Goal: Information Seeking & Learning: Learn about a topic

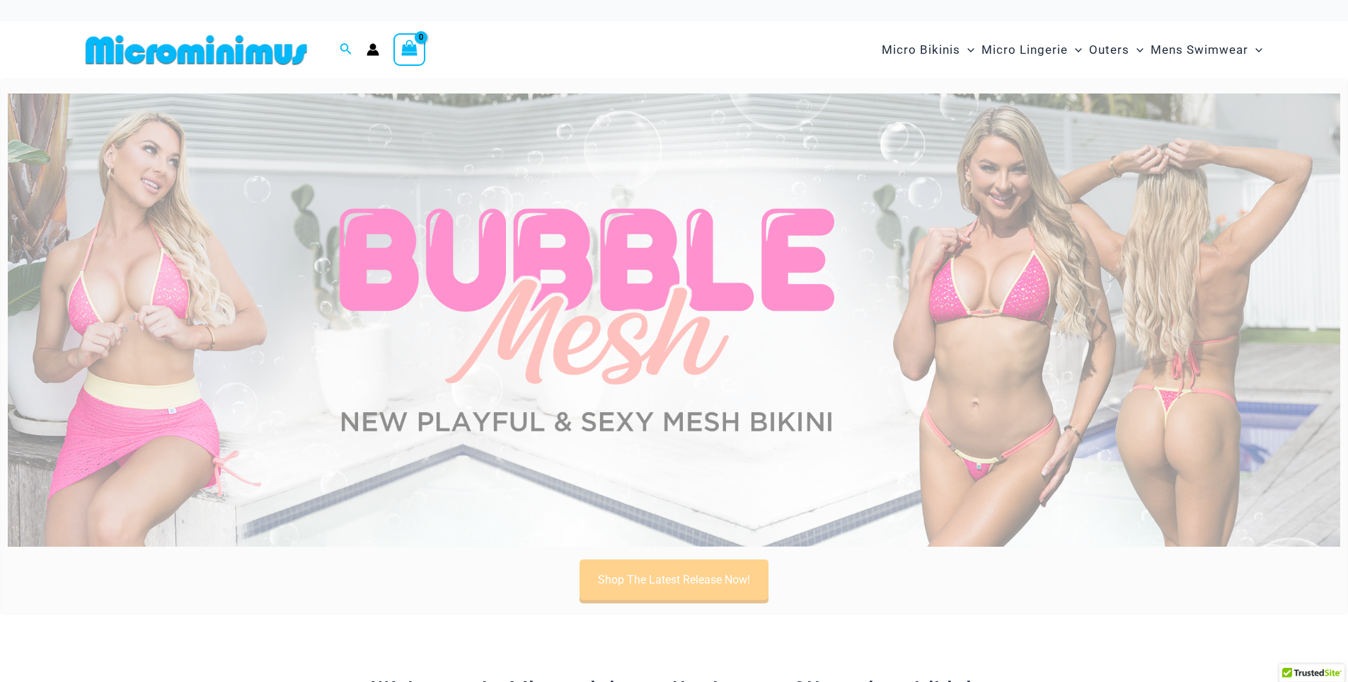
click at [180, 333] on img at bounding box center [674, 319] width 1333 height 453
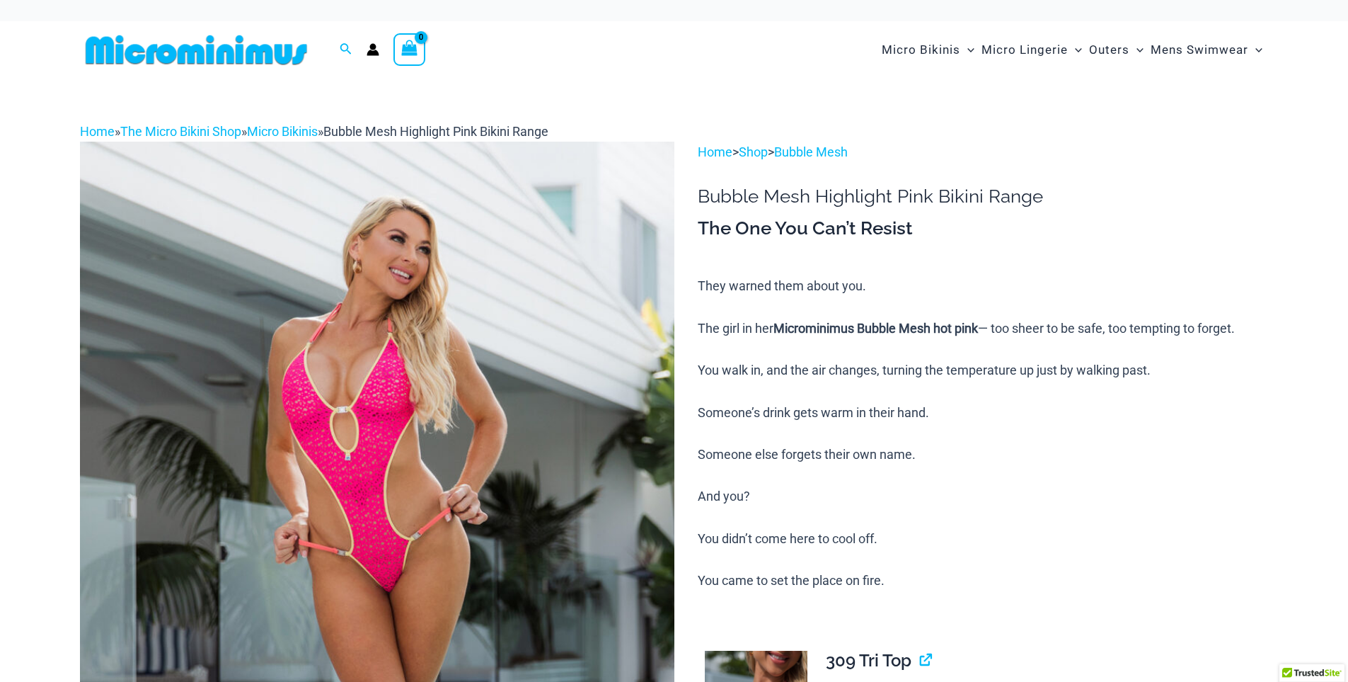
scroll to position [142, 0]
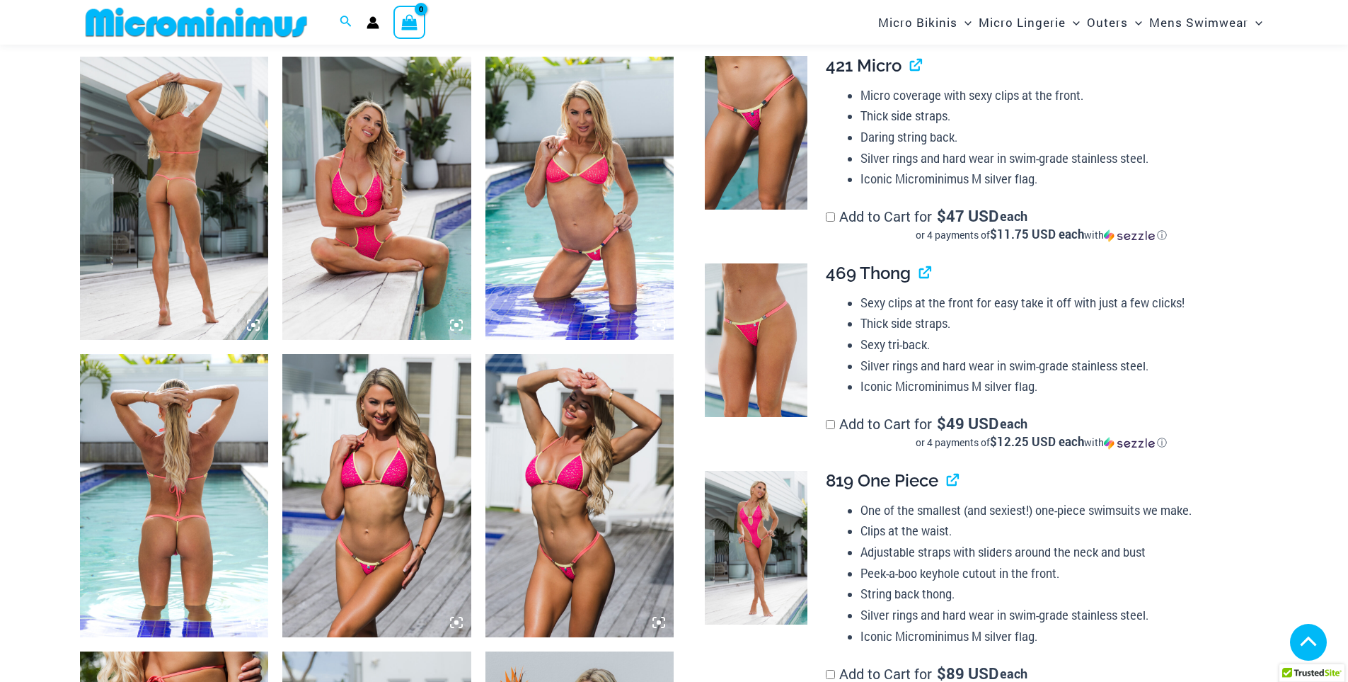
click at [253, 325] on icon at bounding box center [253, 325] width 4 height 4
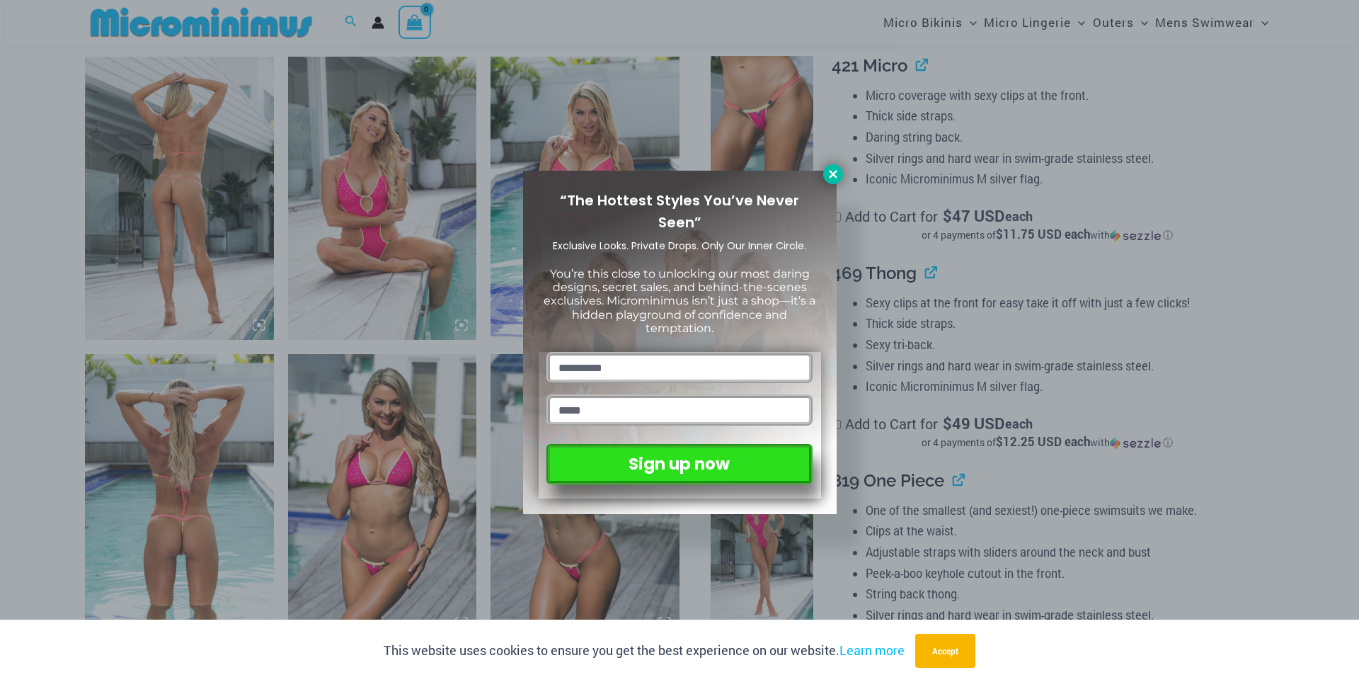
click at [835, 172] on icon at bounding box center [833, 174] width 8 height 8
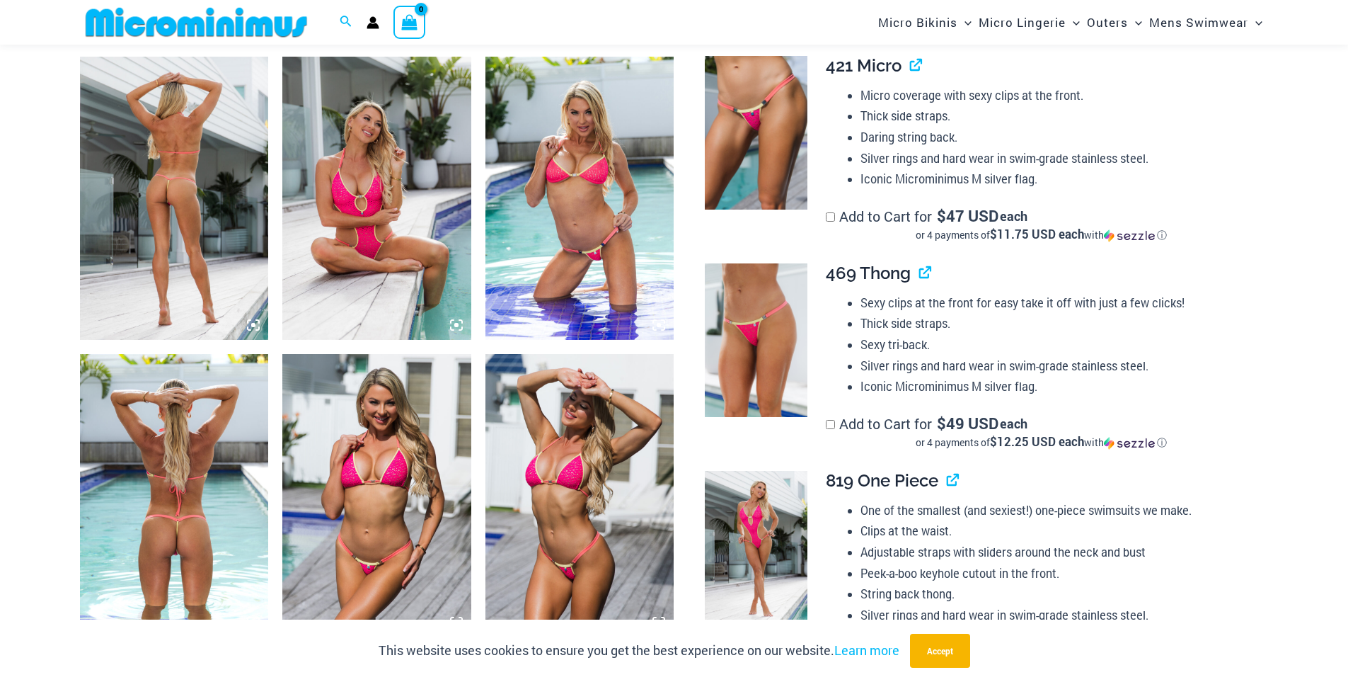
click at [249, 327] on icon at bounding box center [253, 325] width 13 height 13
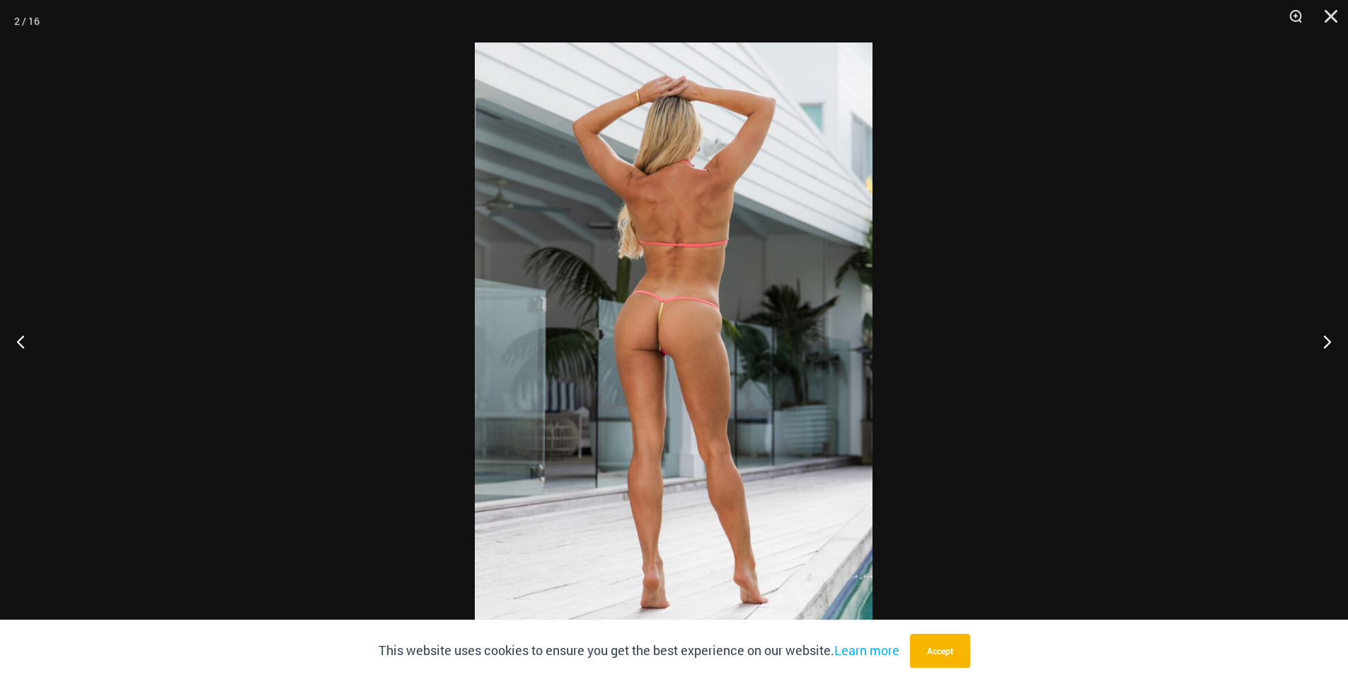
click at [636, 300] on img at bounding box center [674, 340] width 398 height 597
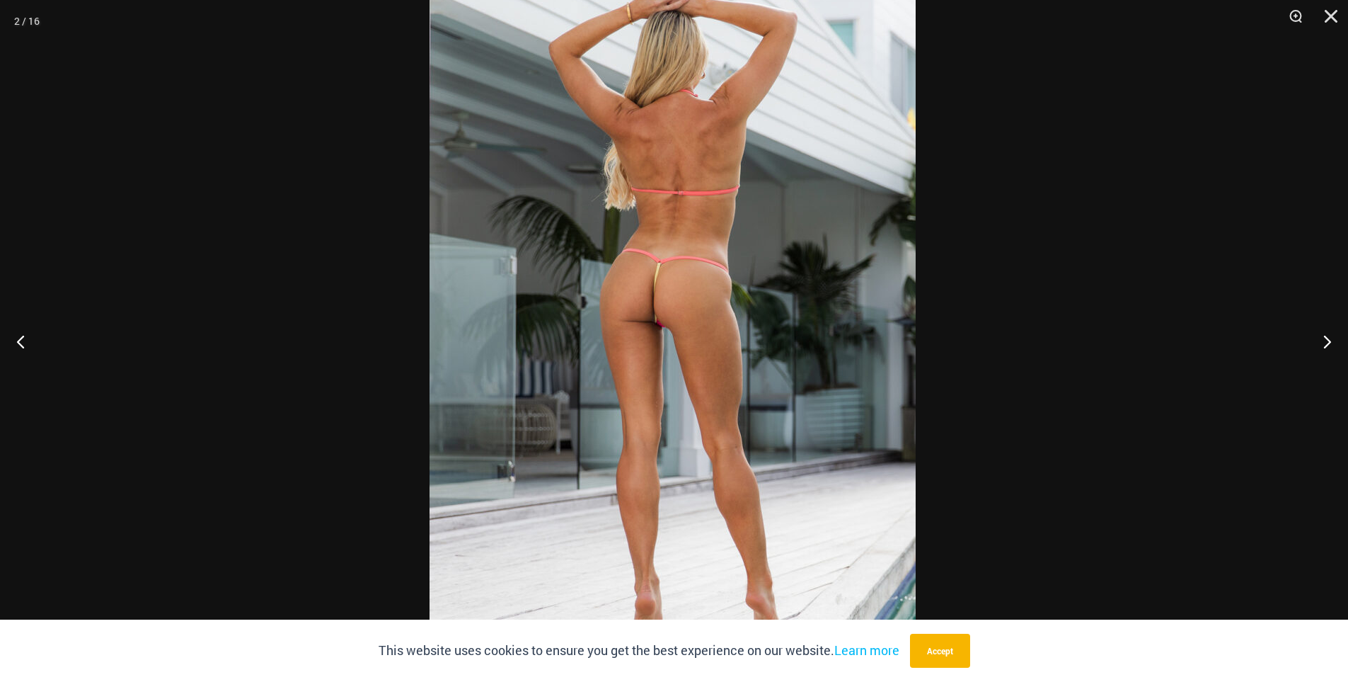
click at [781, 300] on img at bounding box center [673, 309] width 486 height 729
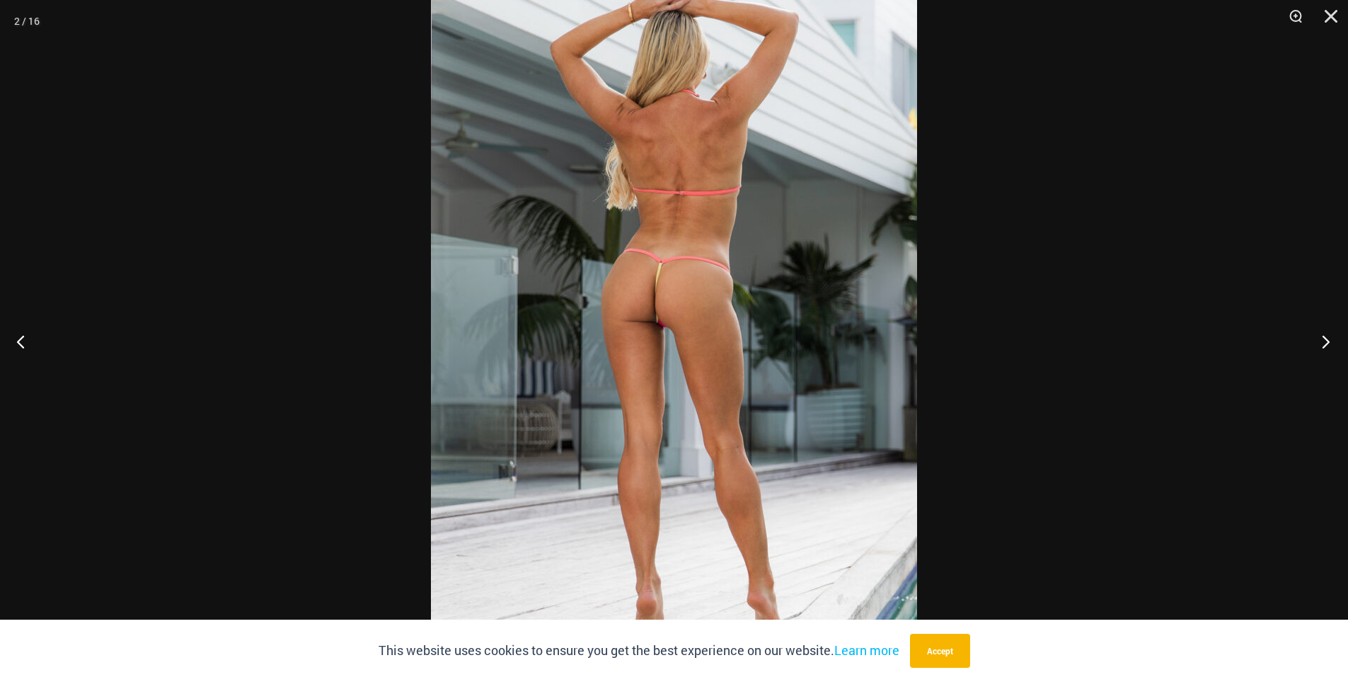
click at [1323, 336] on button "Next" at bounding box center [1321, 341] width 53 height 71
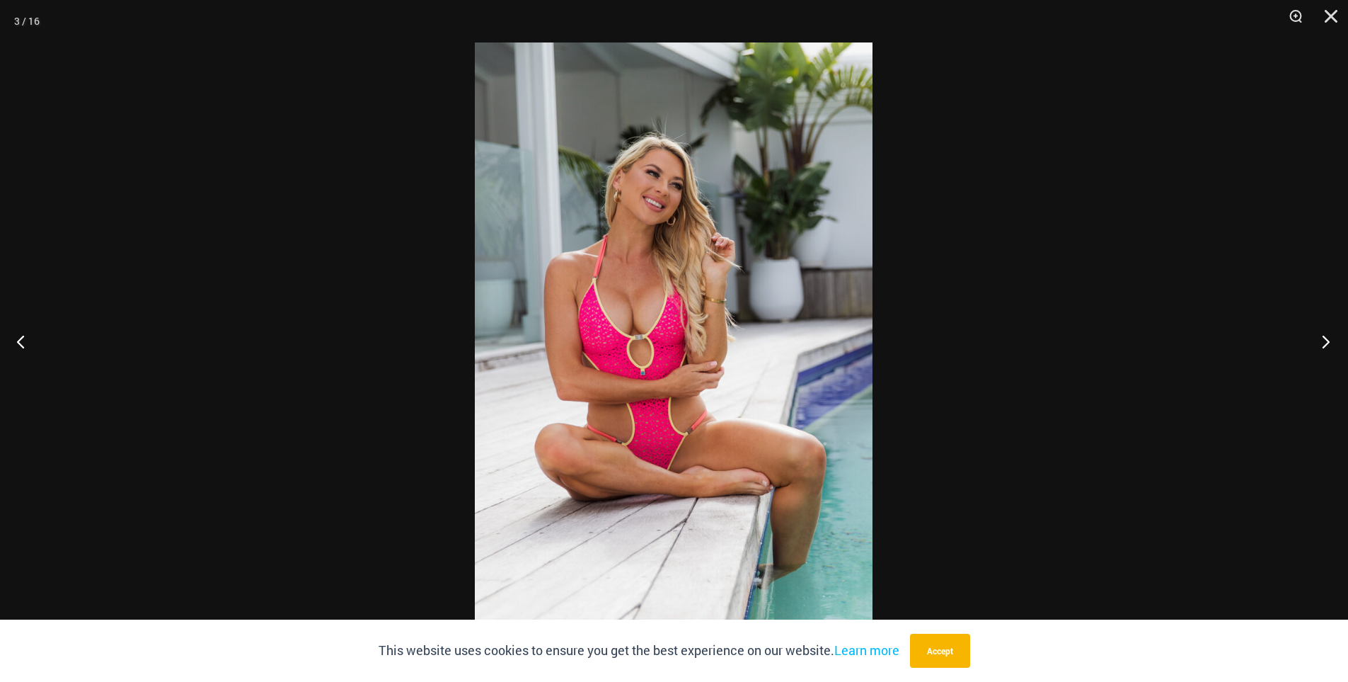
click at [1323, 337] on button "Next" at bounding box center [1321, 341] width 53 height 71
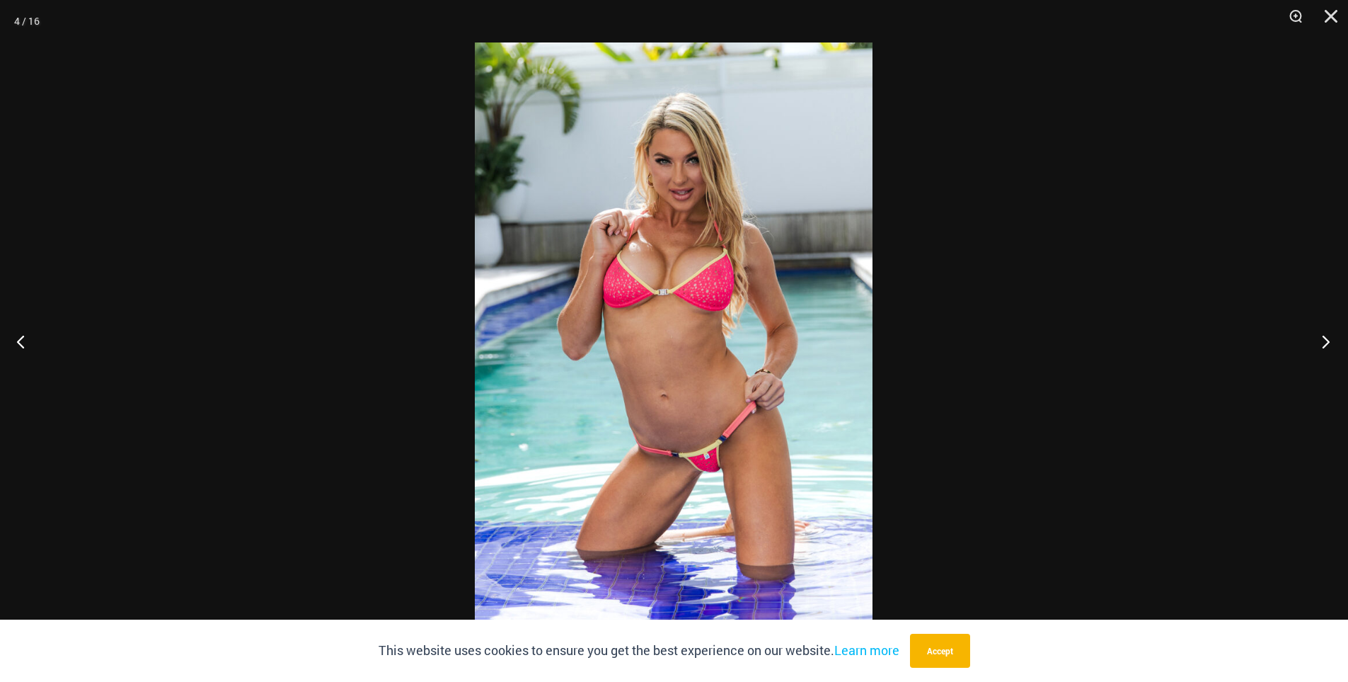
click at [1323, 337] on button "Next" at bounding box center [1321, 341] width 53 height 71
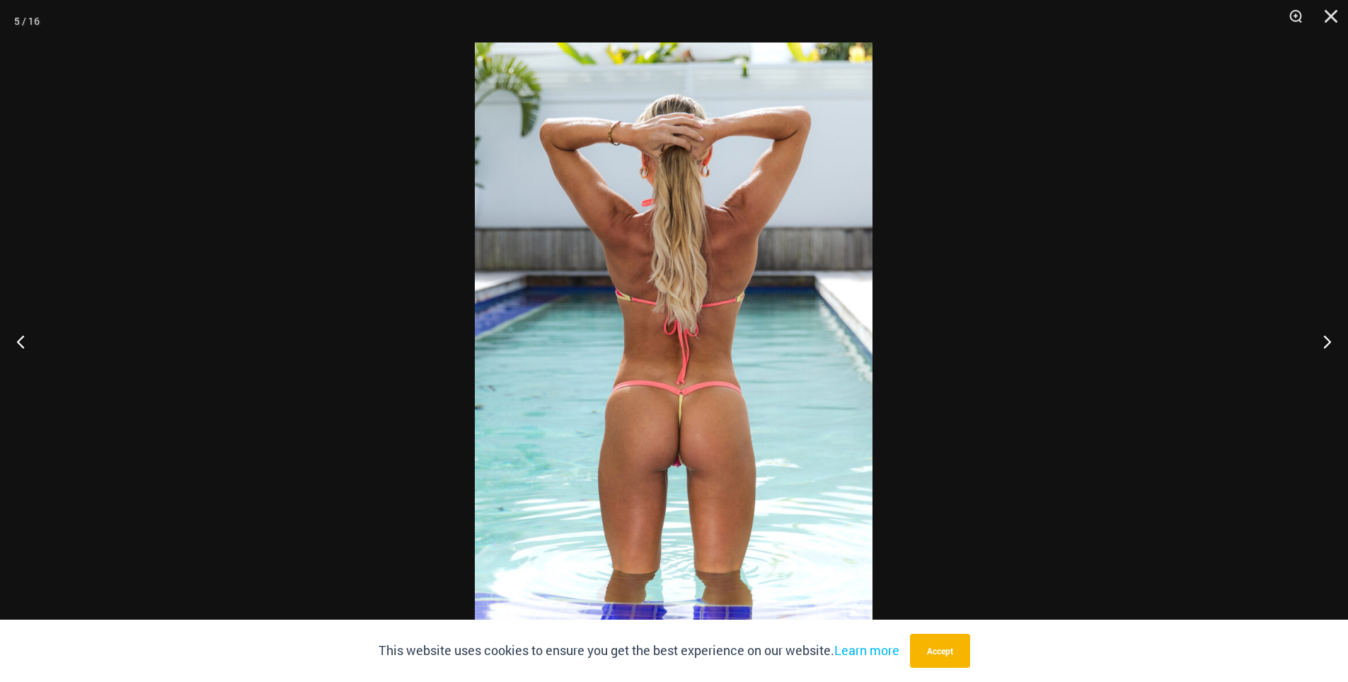
click at [710, 248] on img at bounding box center [674, 340] width 398 height 597
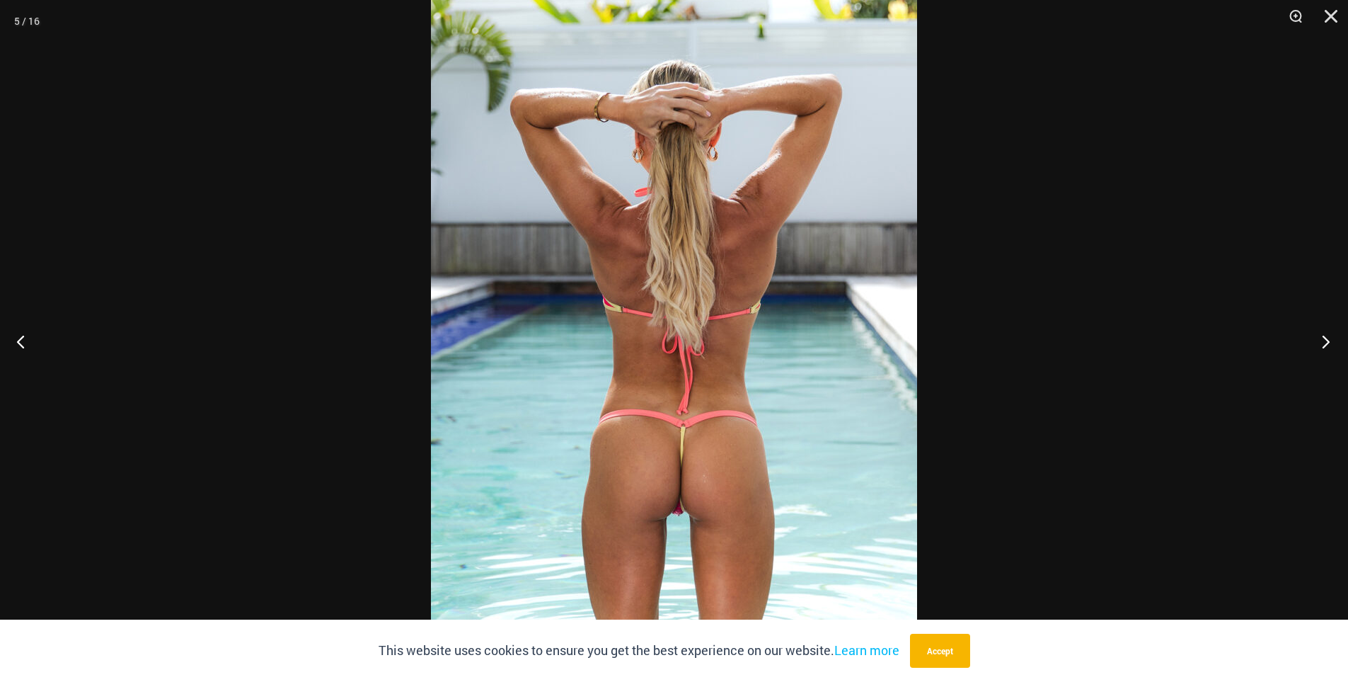
click at [1325, 338] on button "Next" at bounding box center [1321, 341] width 53 height 71
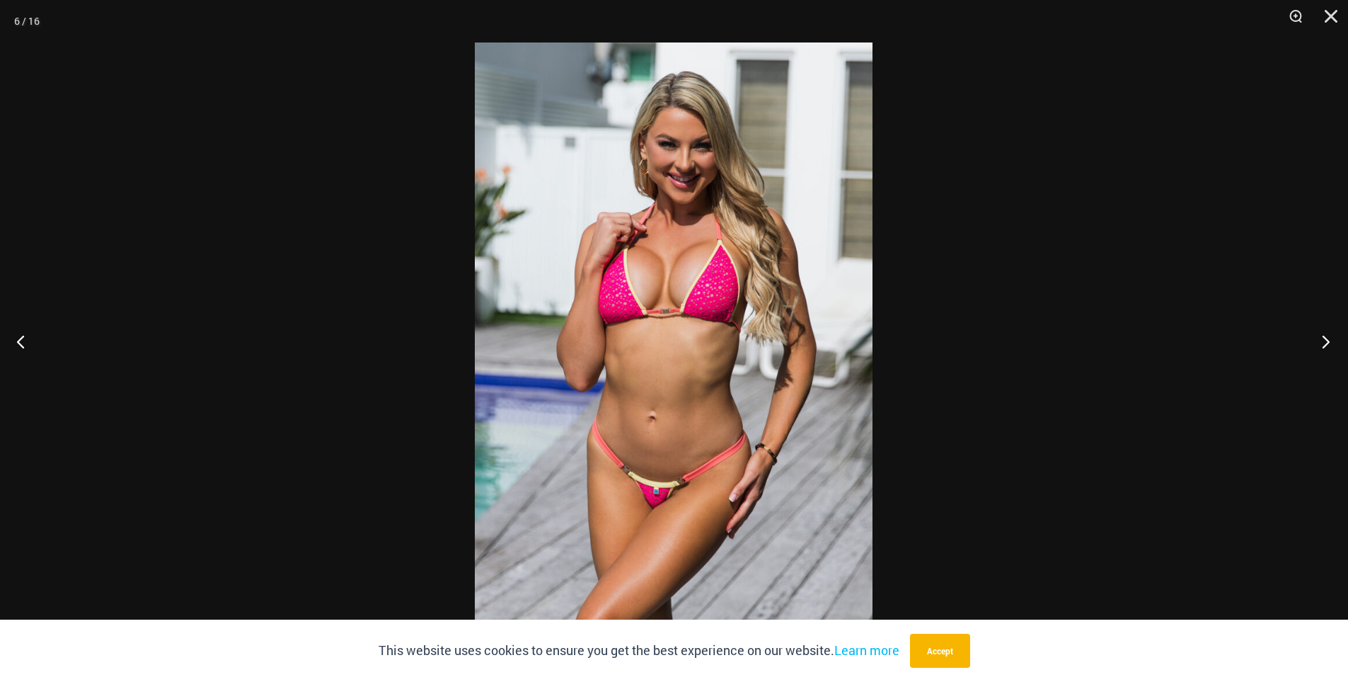
click at [1324, 338] on button "Next" at bounding box center [1321, 341] width 53 height 71
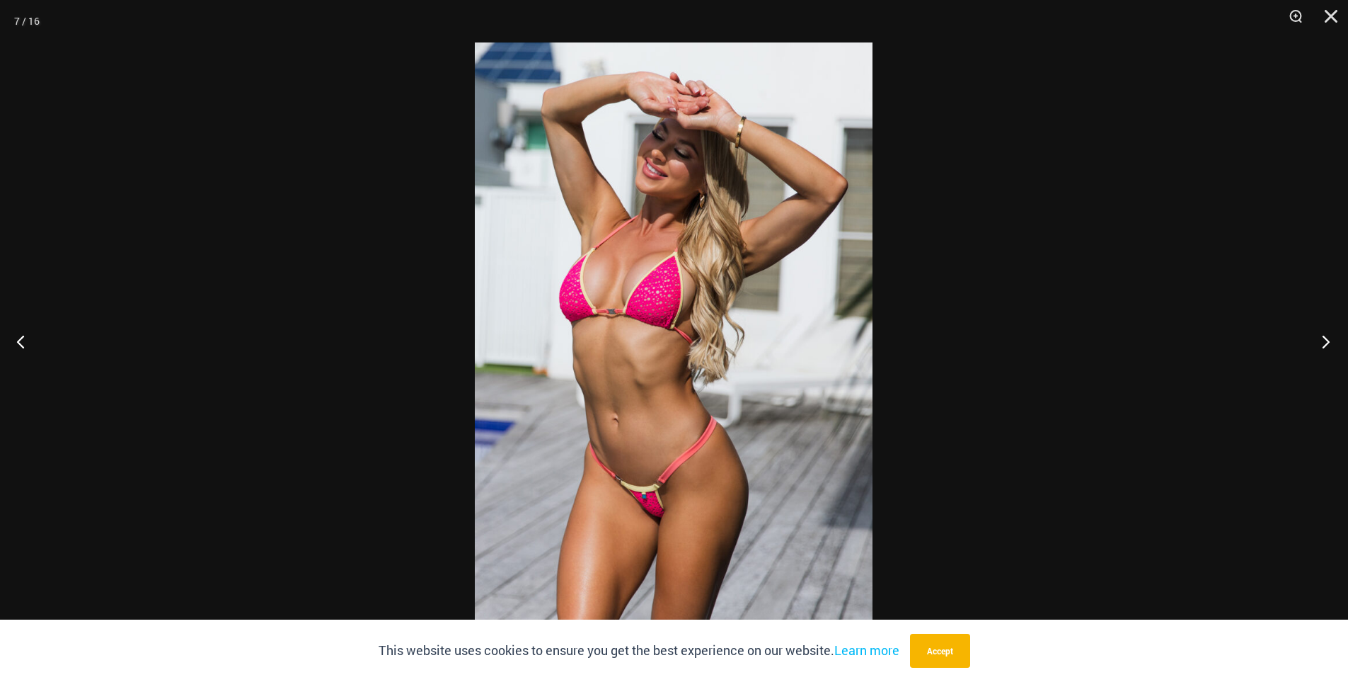
click at [1324, 338] on button "Next" at bounding box center [1321, 341] width 53 height 71
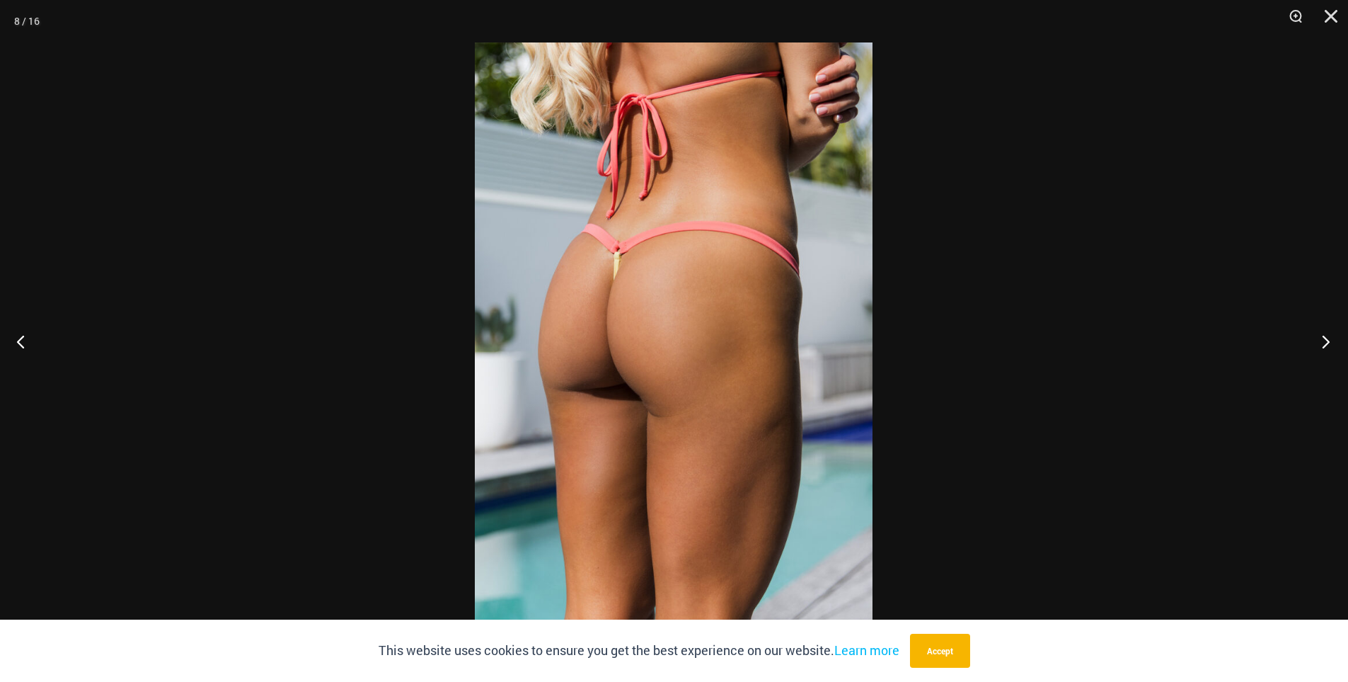
click at [1324, 338] on button "Next" at bounding box center [1321, 341] width 53 height 71
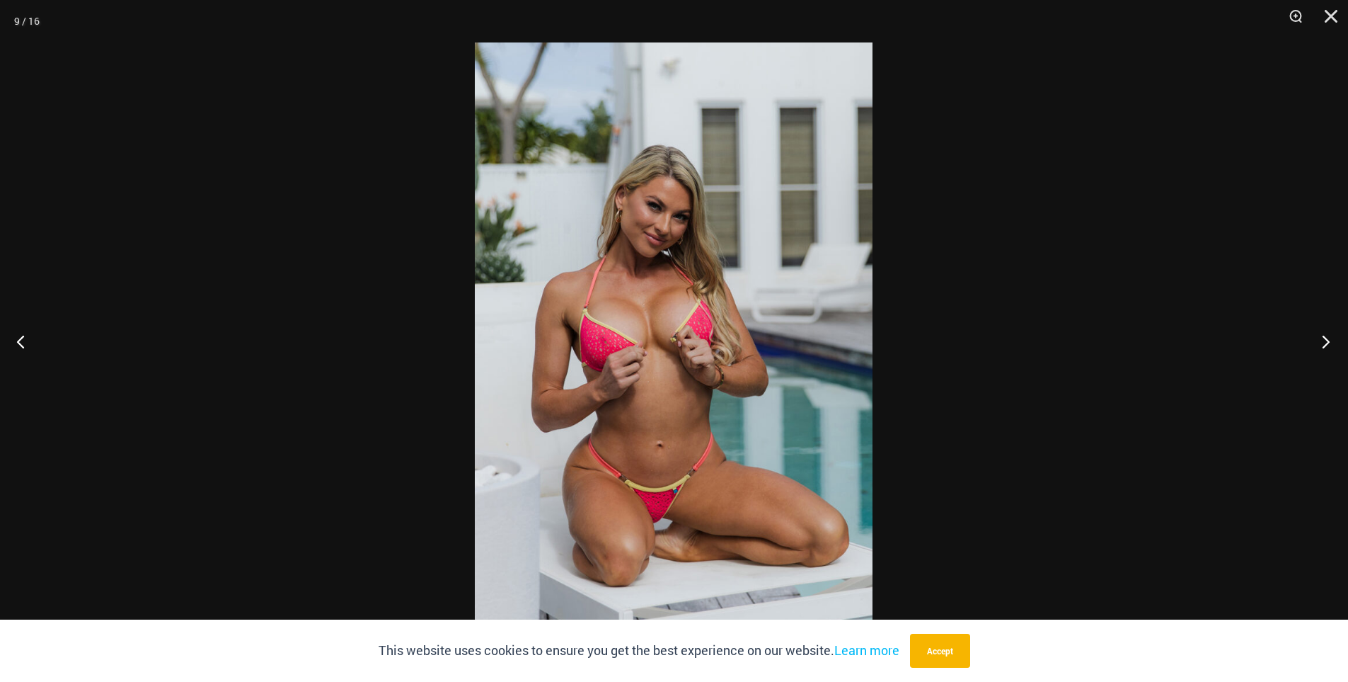
click at [1324, 338] on button "Next" at bounding box center [1321, 341] width 53 height 71
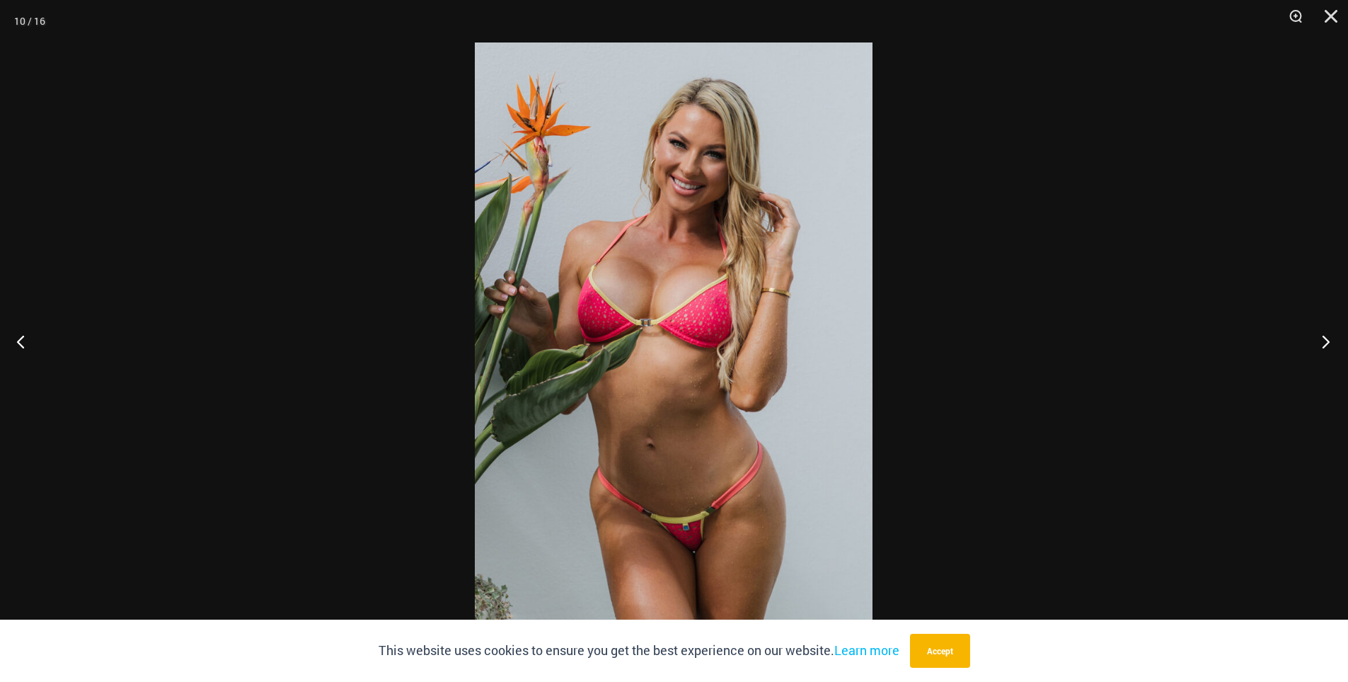
click at [1324, 338] on button "Next" at bounding box center [1321, 341] width 53 height 71
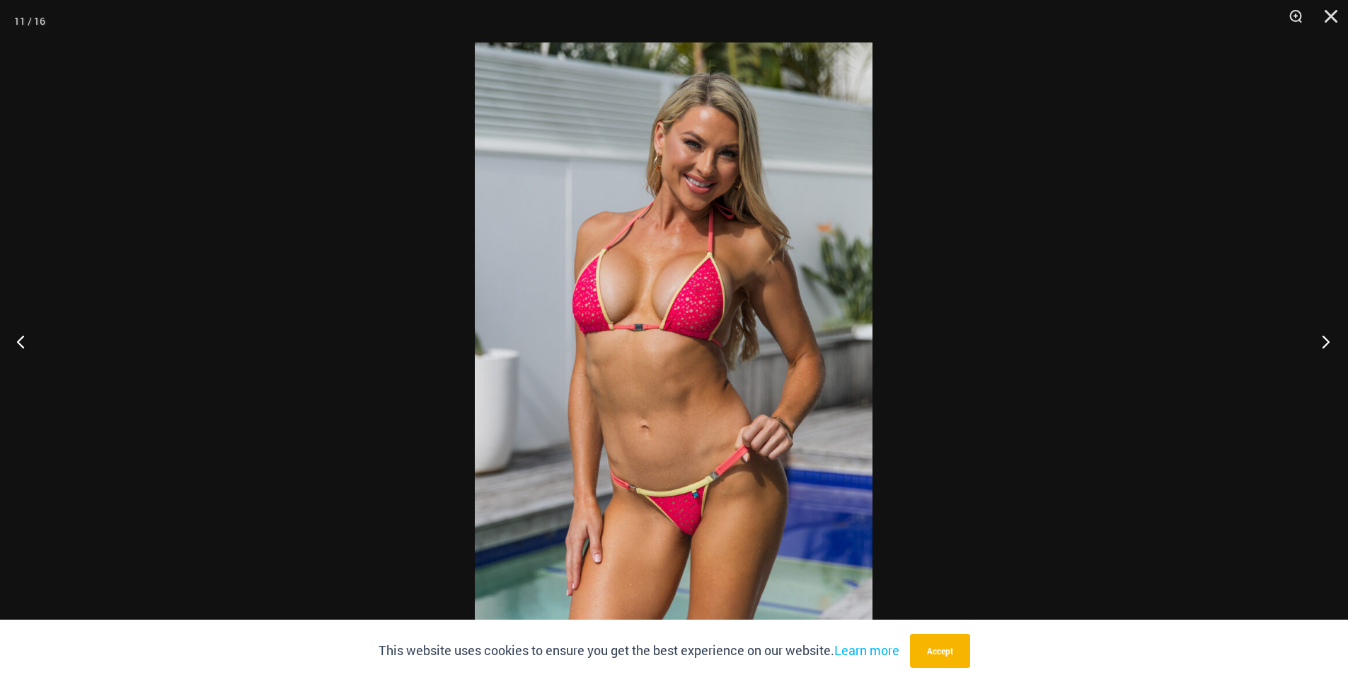
click at [1324, 338] on button "Next" at bounding box center [1321, 341] width 53 height 71
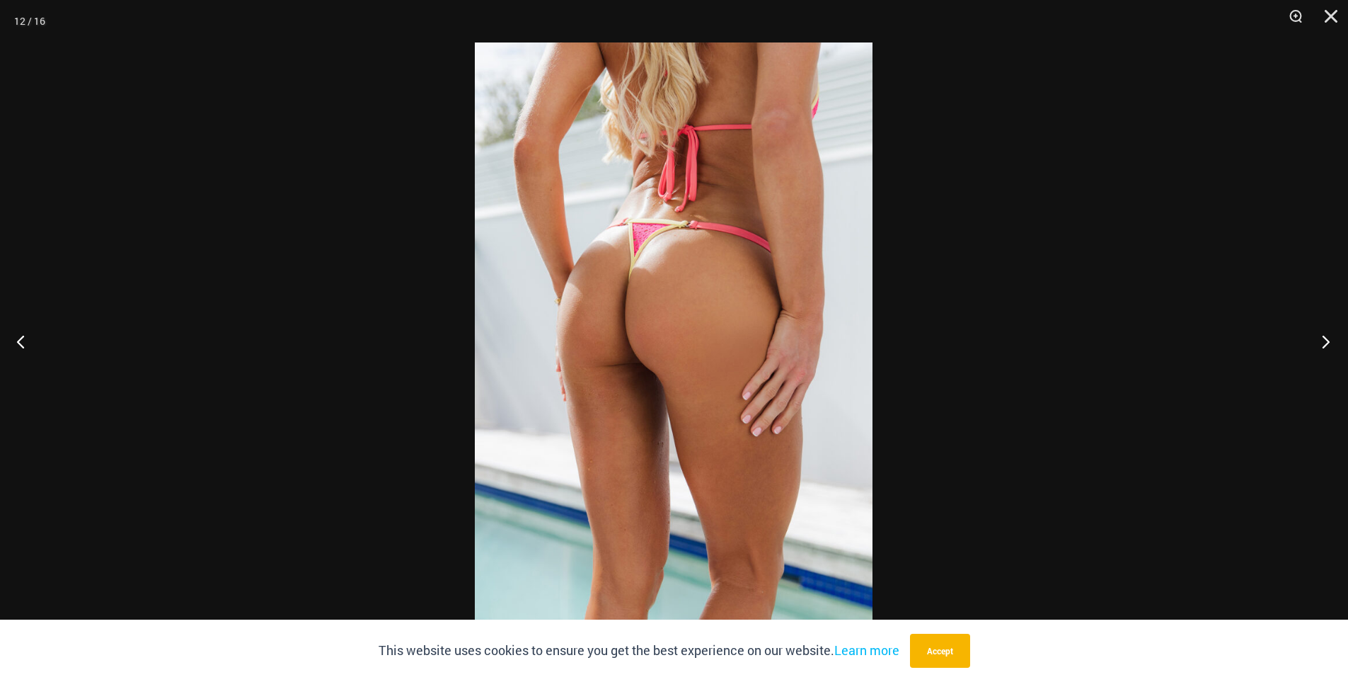
click at [1324, 338] on button "Next" at bounding box center [1321, 341] width 53 height 71
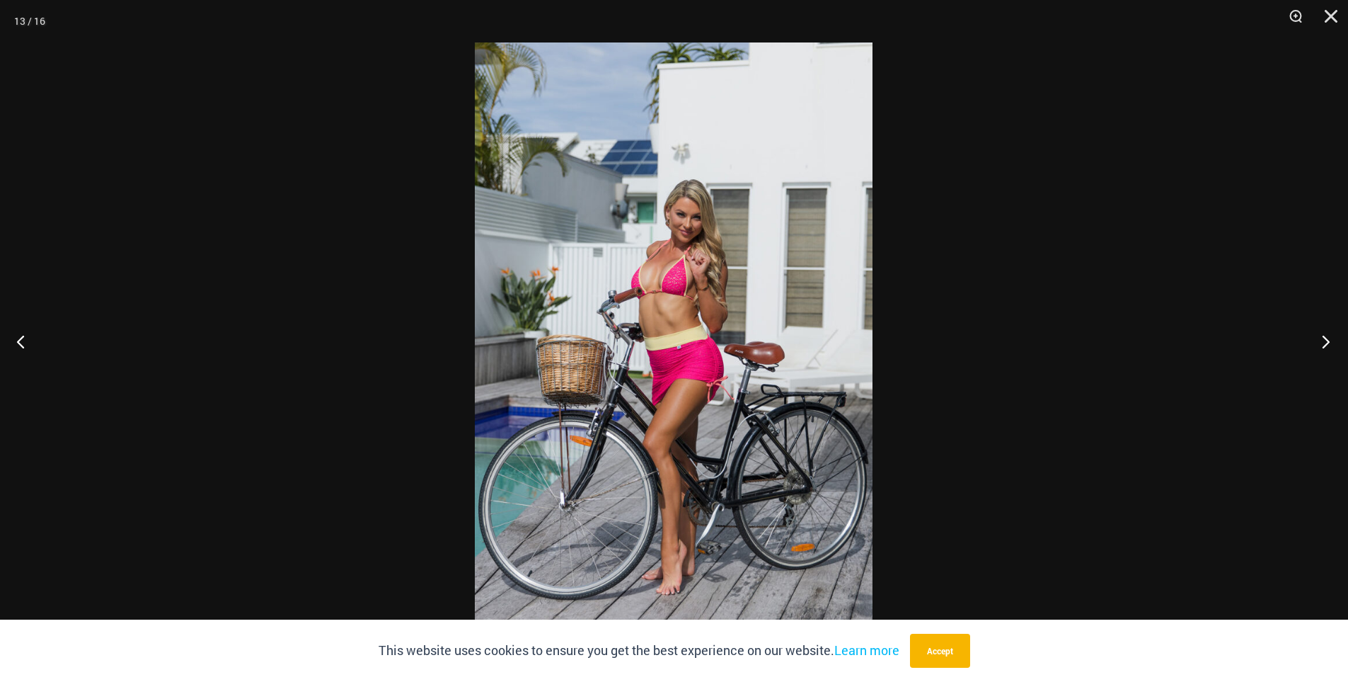
click at [1320, 338] on button "Next" at bounding box center [1321, 341] width 53 height 71
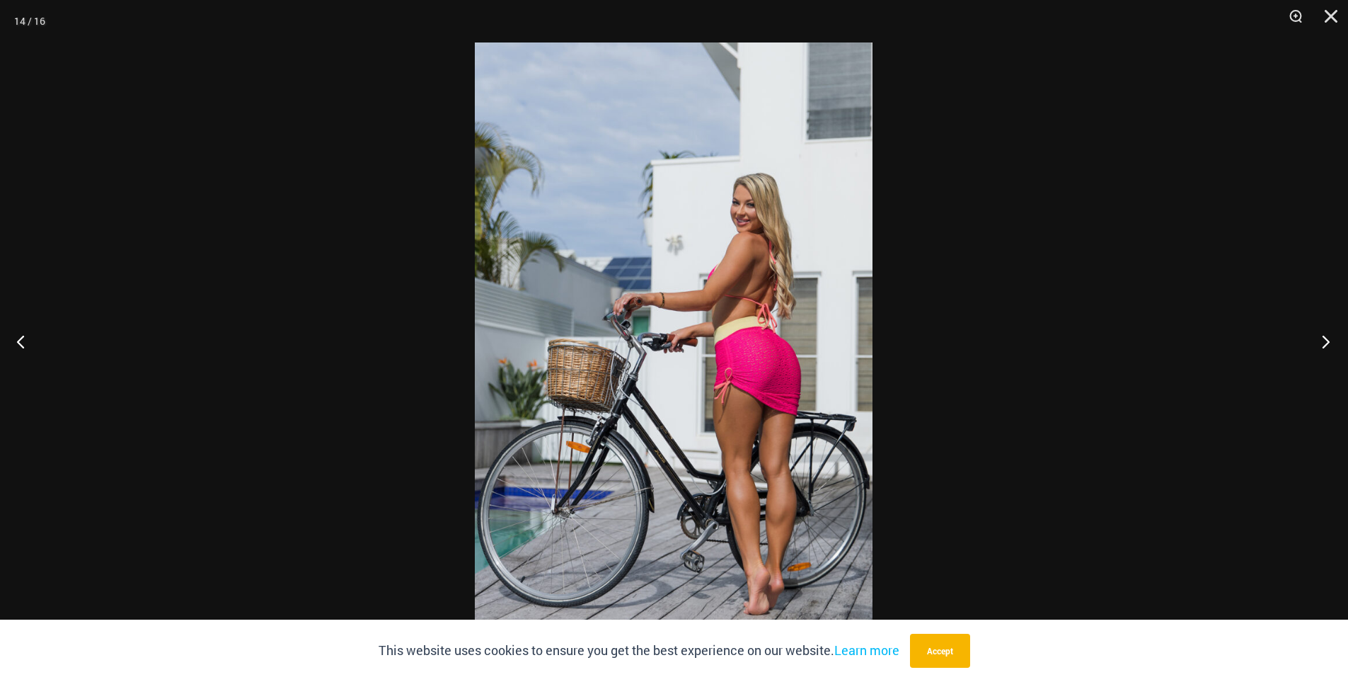
click at [1320, 338] on button "Next" at bounding box center [1321, 341] width 53 height 71
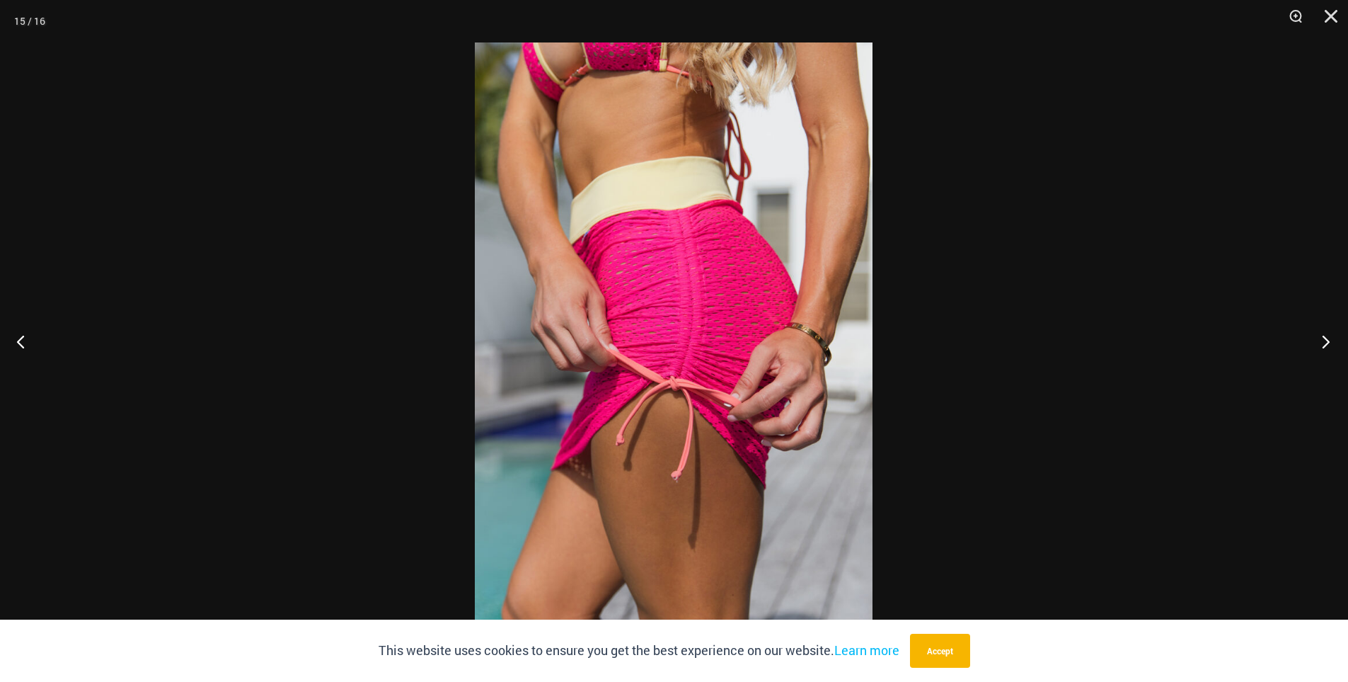
click at [1320, 338] on button "Next" at bounding box center [1321, 341] width 53 height 71
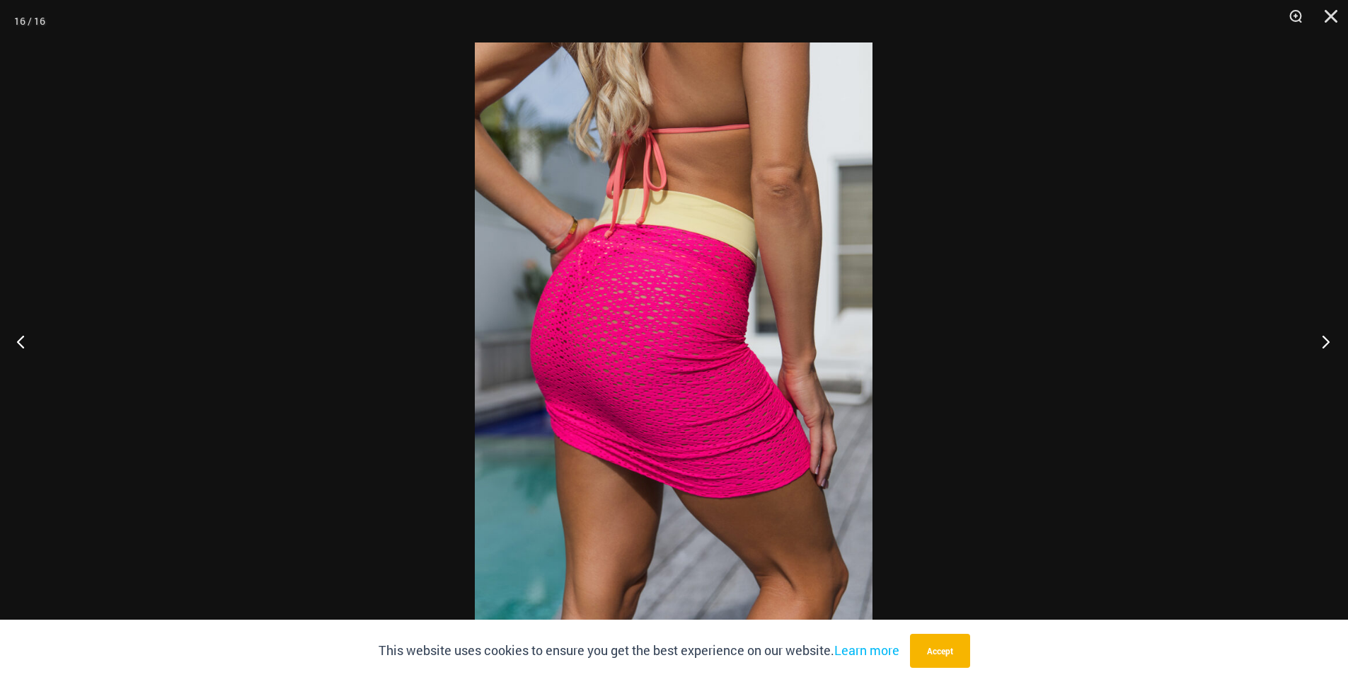
click at [1320, 338] on button "Next" at bounding box center [1321, 341] width 53 height 71
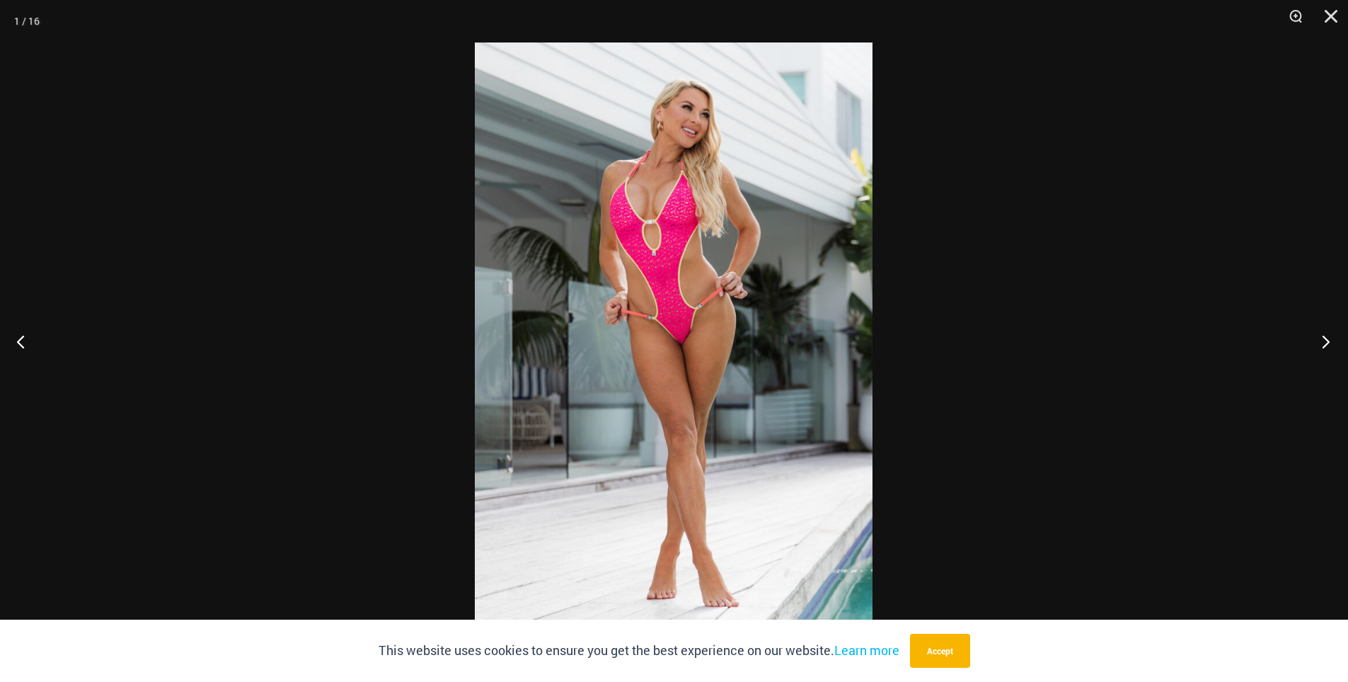
click at [1320, 338] on button "Next" at bounding box center [1321, 341] width 53 height 71
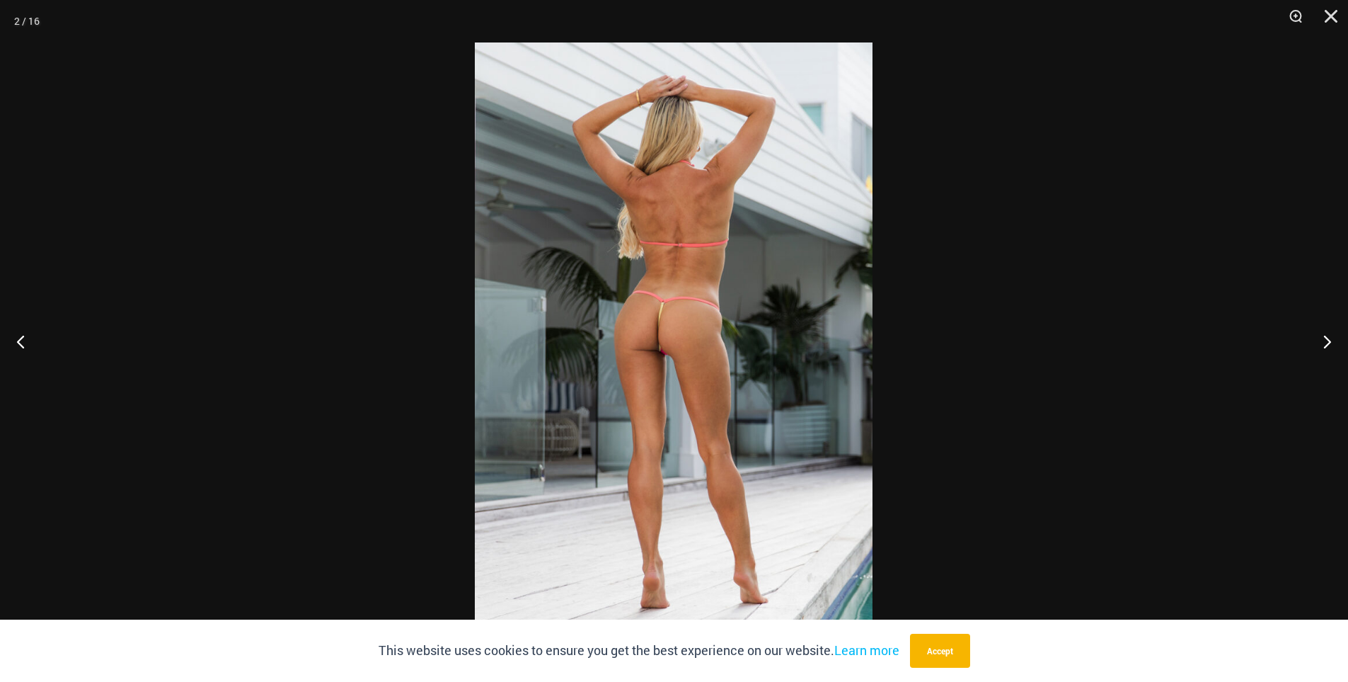
click at [819, 256] on img at bounding box center [674, 340] width 398 height 597
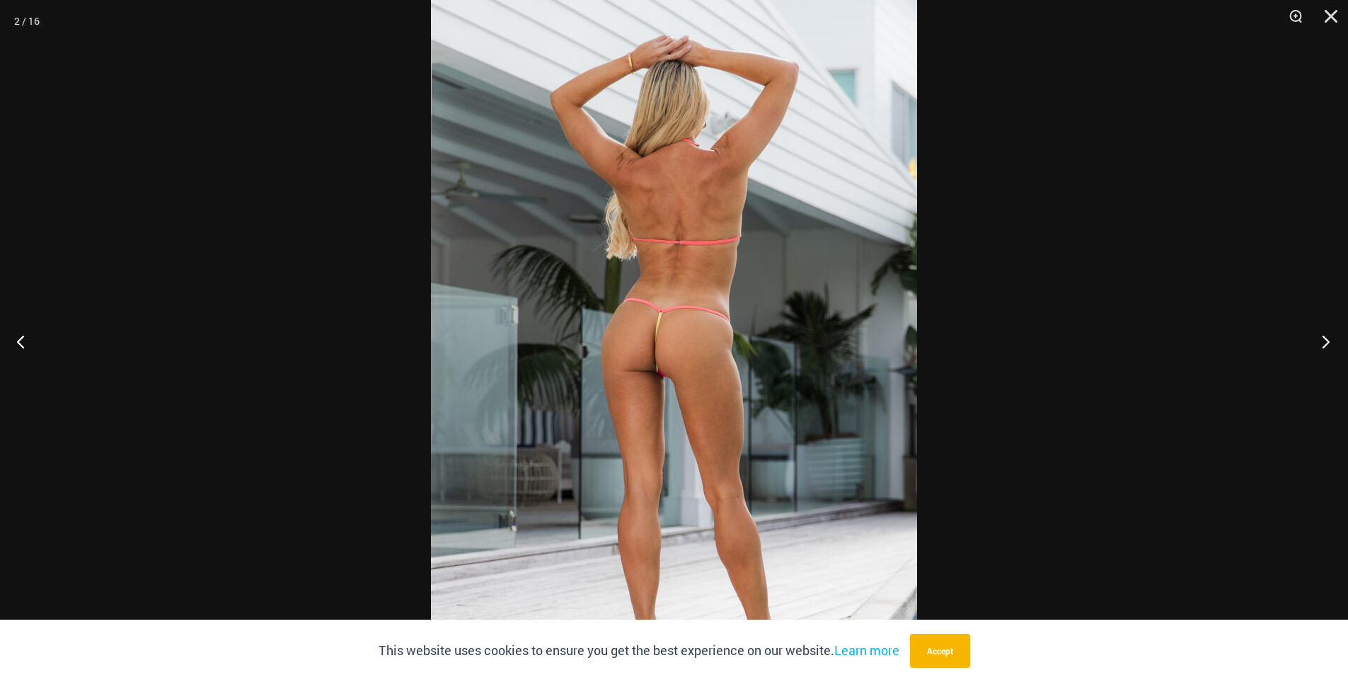
click at [1322, 340] on button "Next" at bounding box center [1321, 341] width 53 height 71
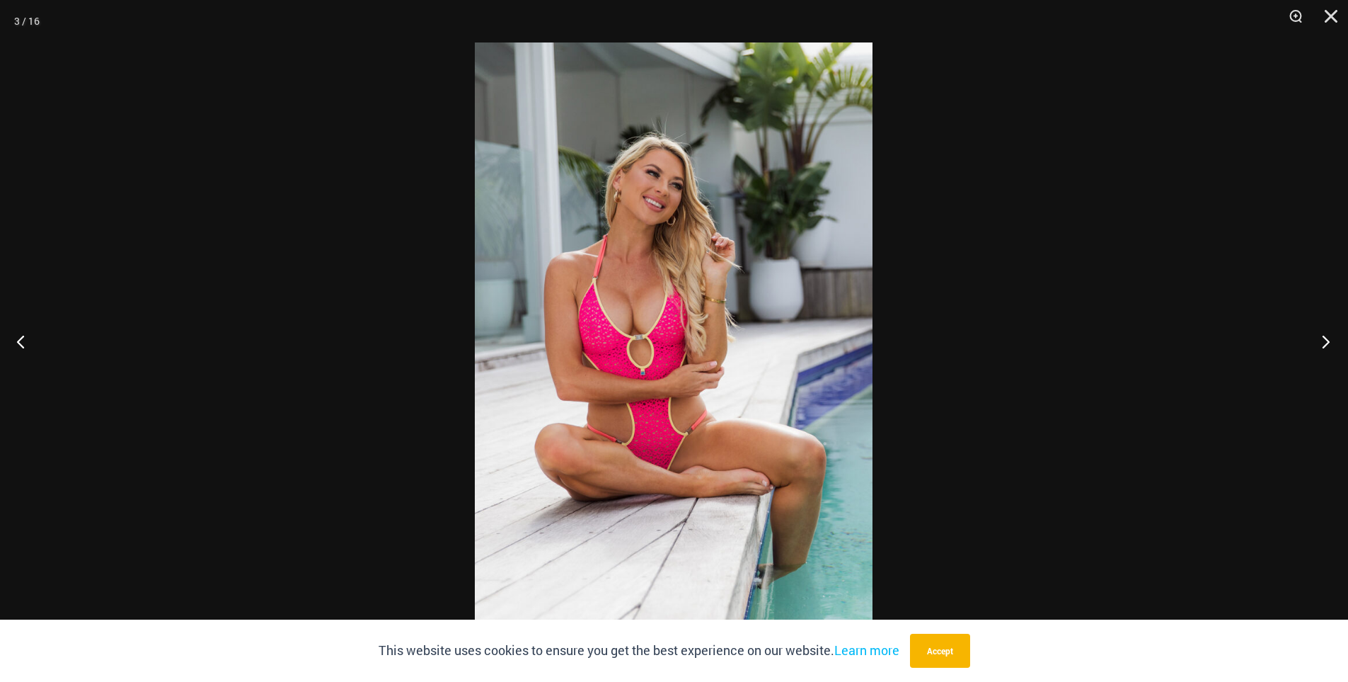
click at [1321, 340] on button "Next" at bounding box center [1321, 341] width 53 height 71
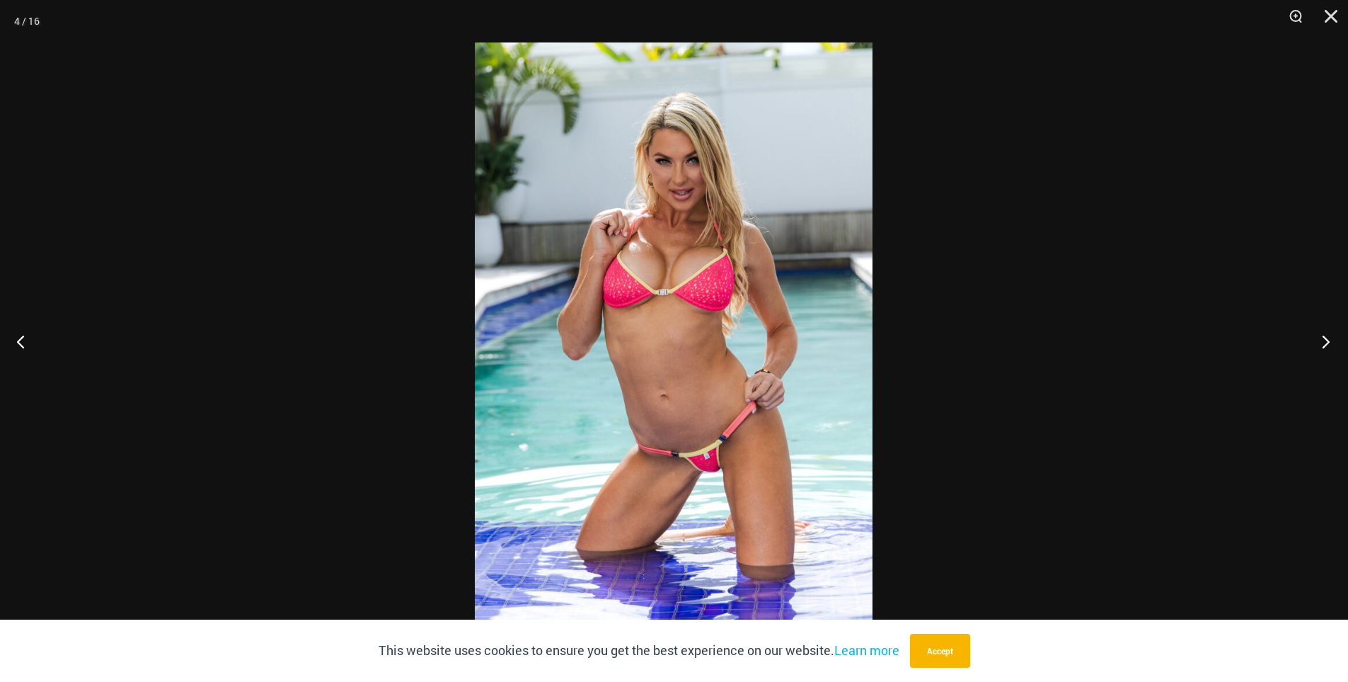
click at [1319, 340] on button "Next" at bounding box center [1321, 341] width 53 height 71
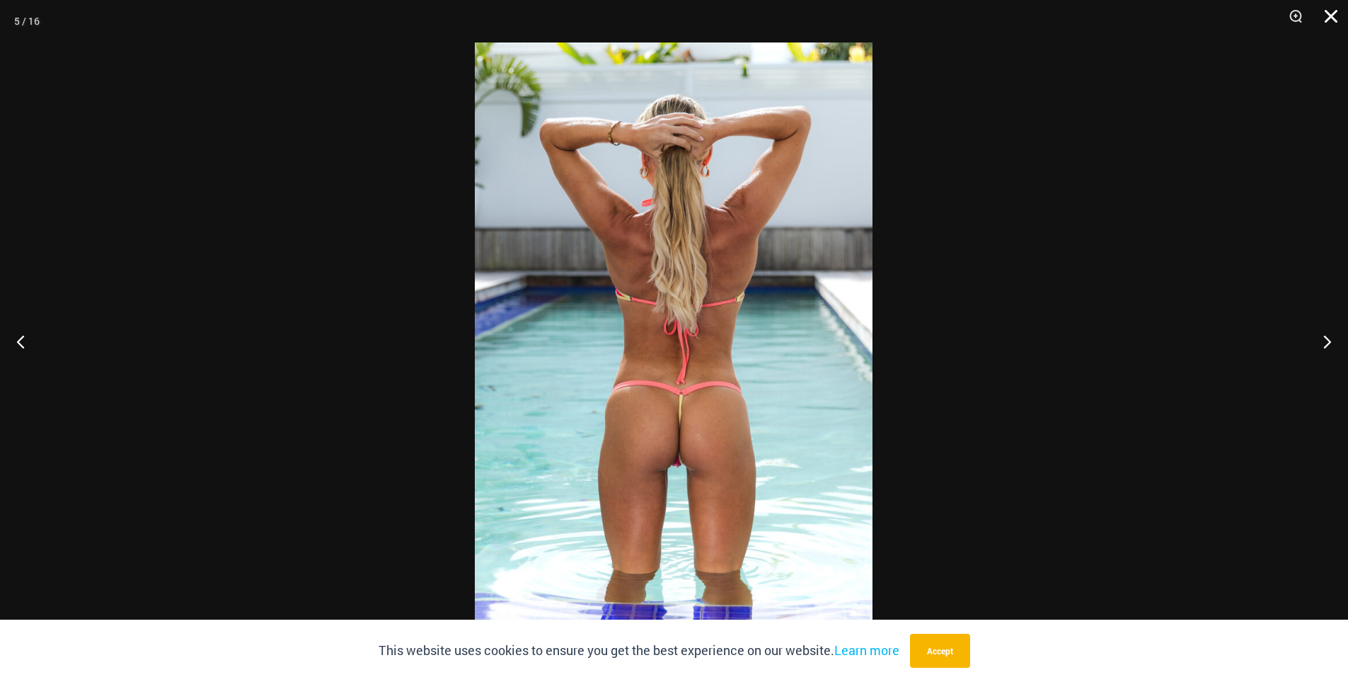
click at [1326, 28] on button "Close" at bounding box center [1326, 21] width 35 height 42
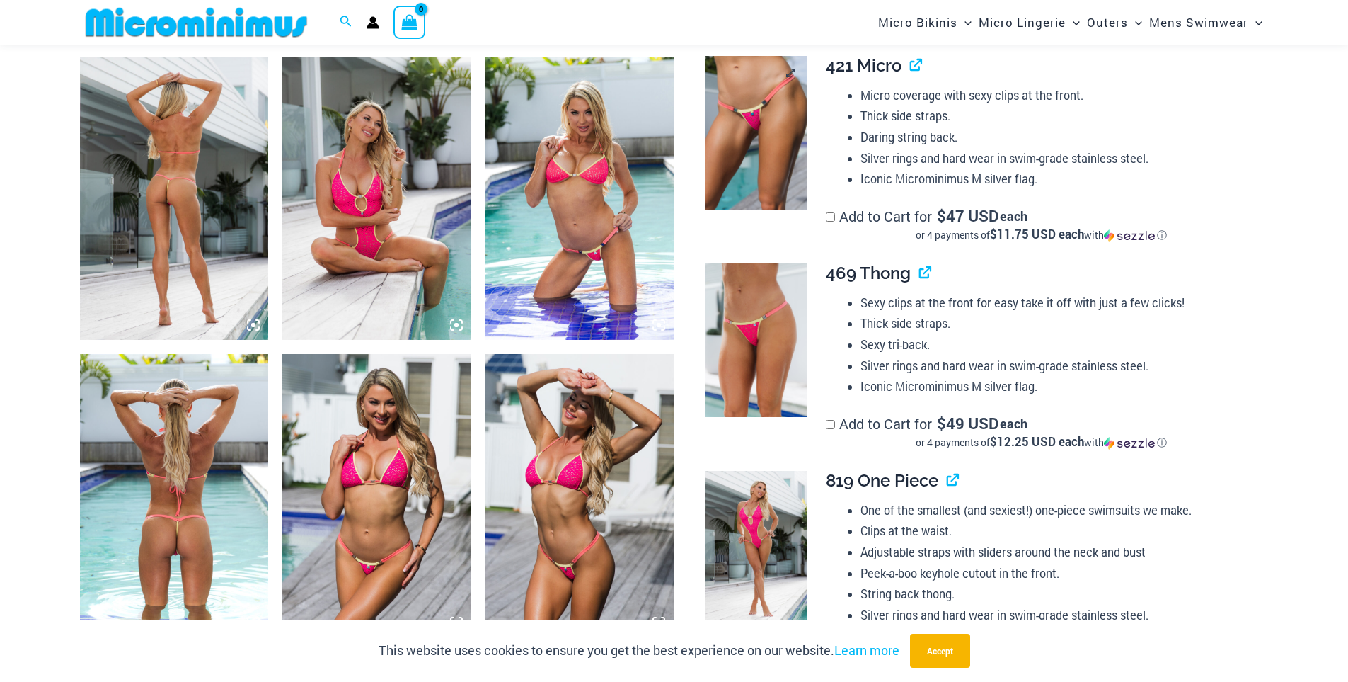
click at [755, 172] on img at bounding box center [756, 133] width 103 height 154
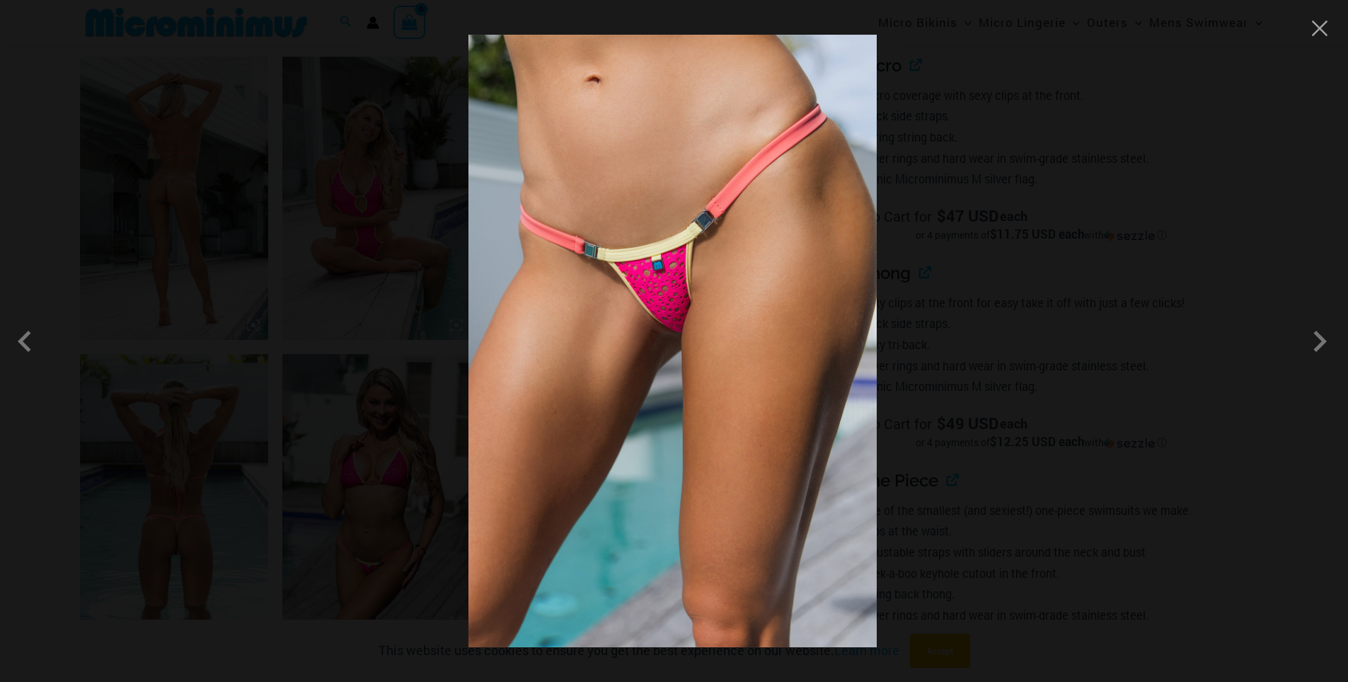
click at [732, 206] on img at bounding box center [673, 341] width 408 height 612
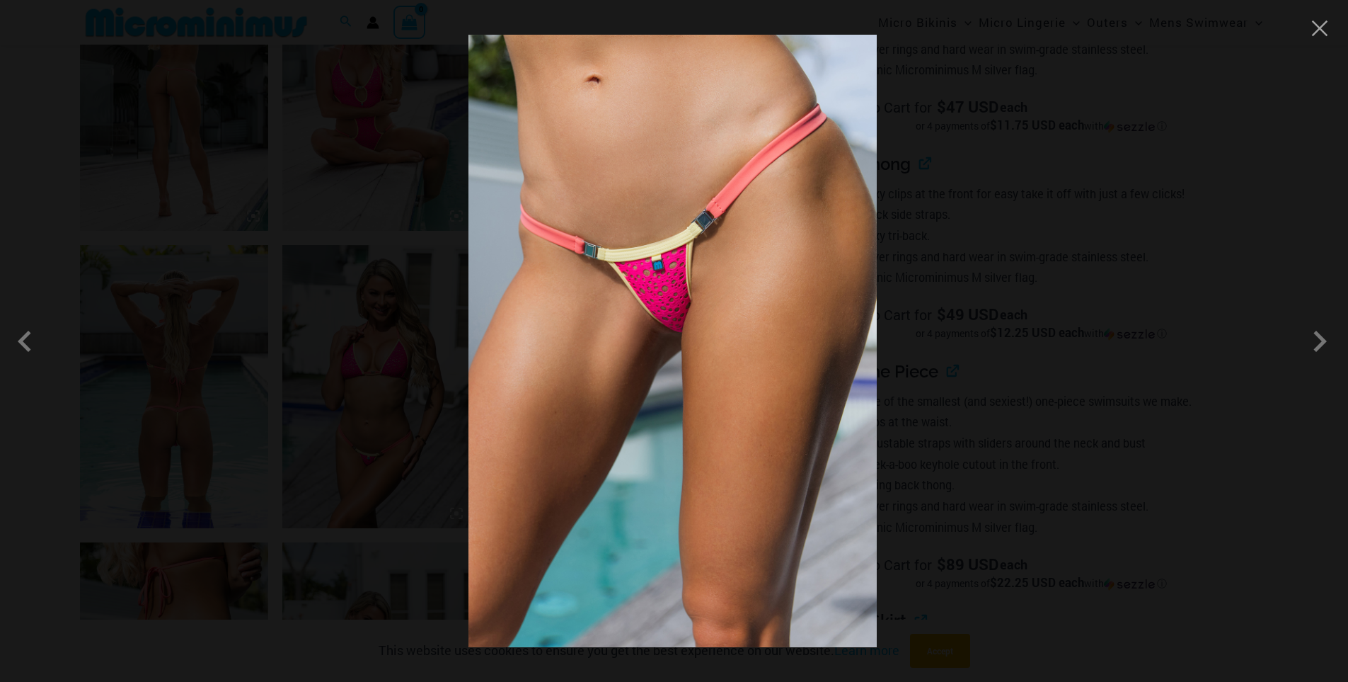
scroll to position [1120, 0]
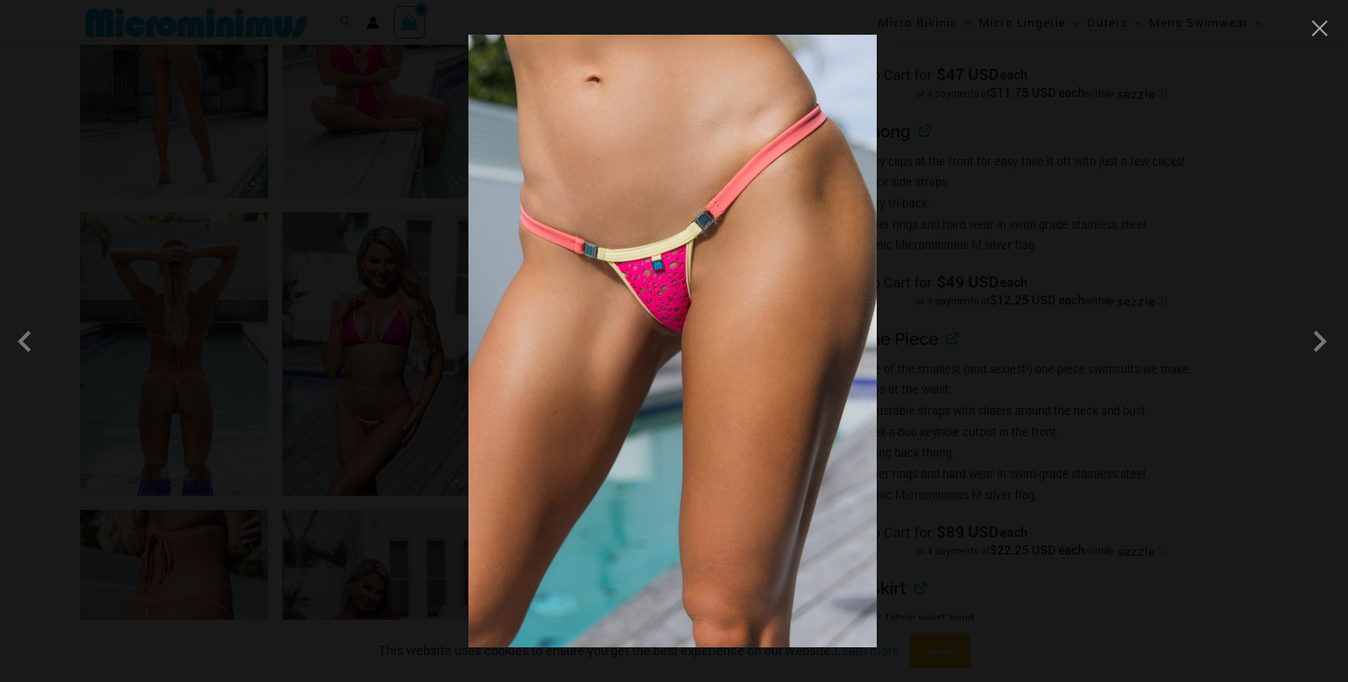
click at [753, 177] on img at bounding box center [673, 341] width 408 height 612
click at [1320, 349] on span at bounding box center [1320, 341] width 42 height 42
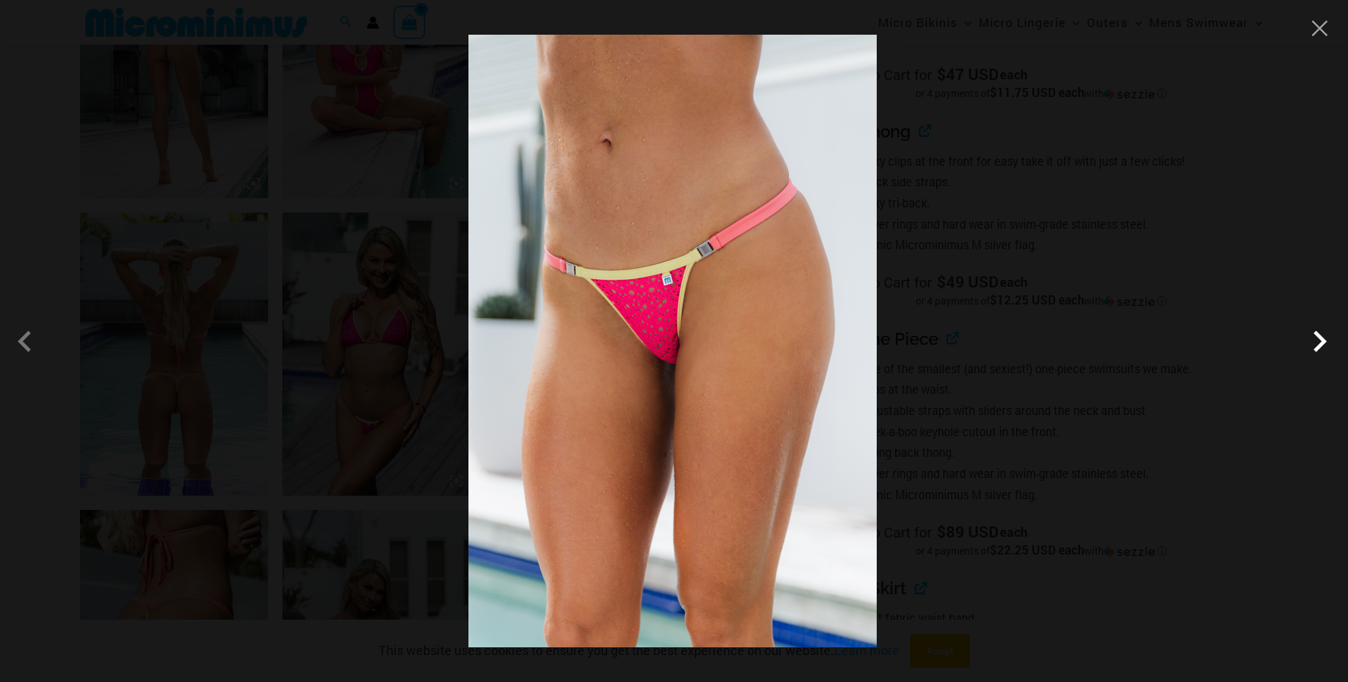
click at [1317, 343] on span at bounding box center [1320, 341] width 42 height 42
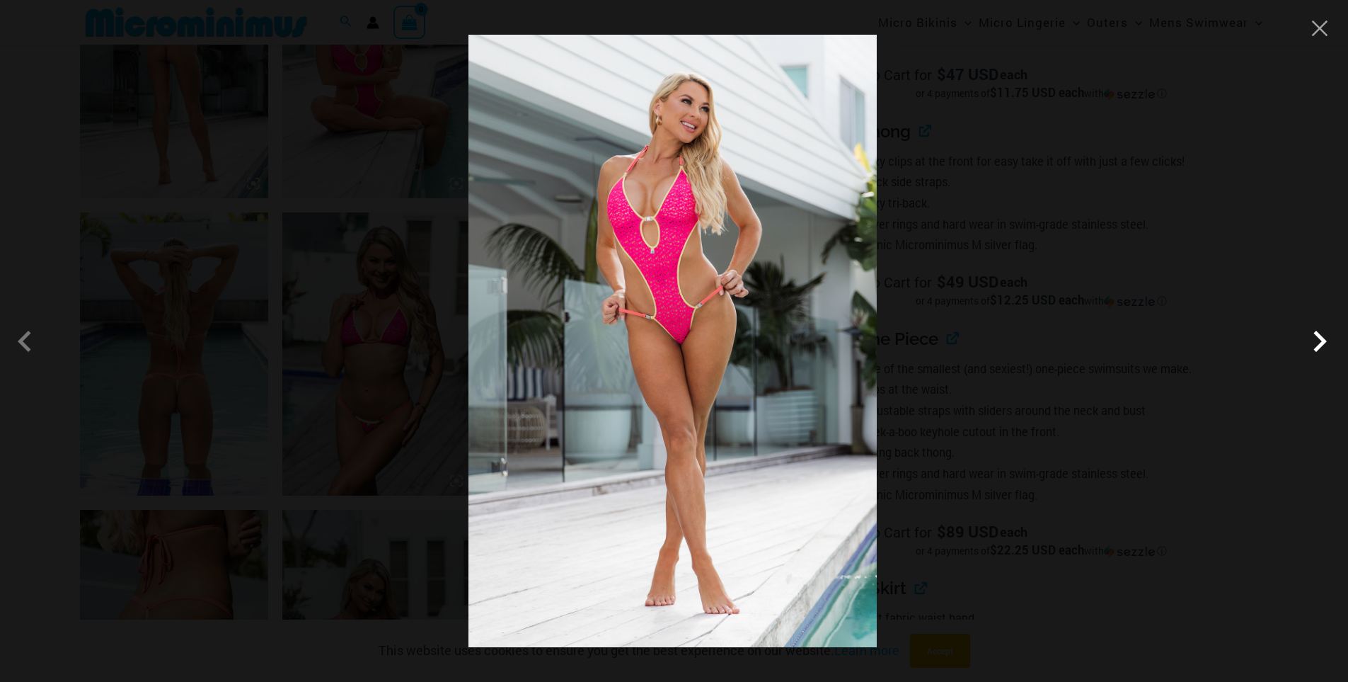
click at [1317, 343] on span at bounding box center [1320, 341] width 42 height 42
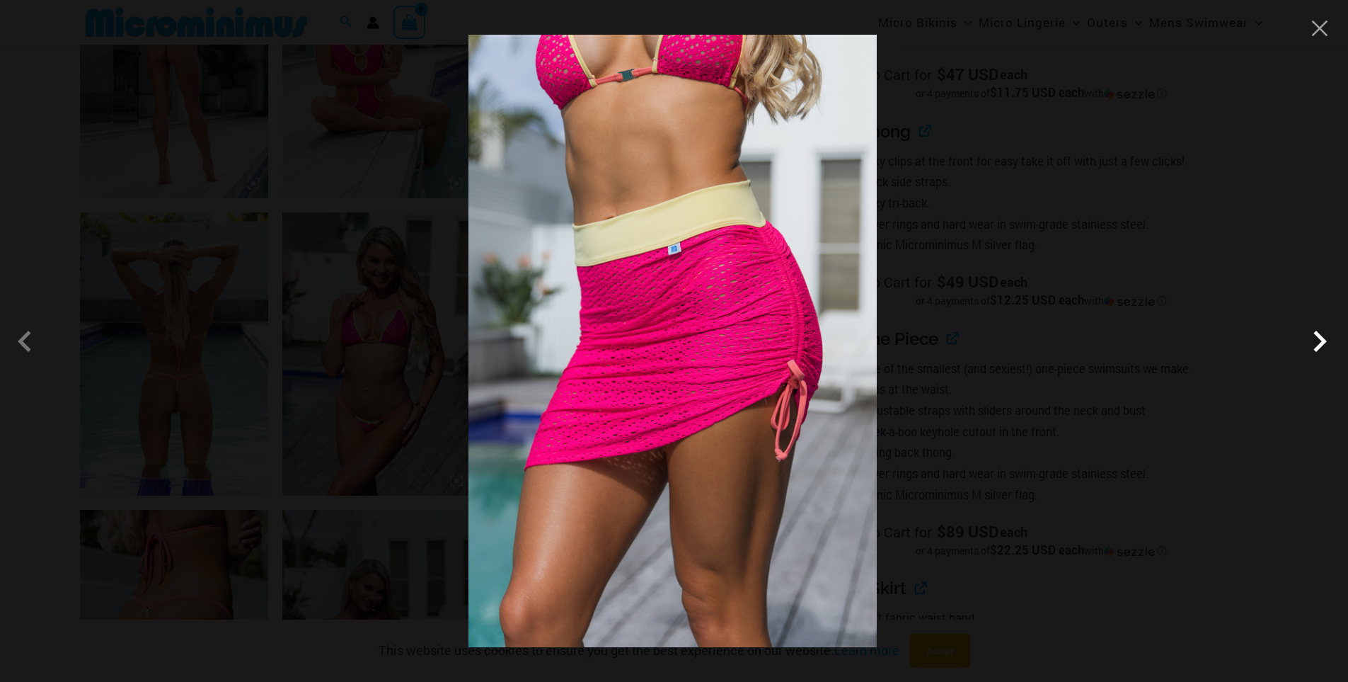
click at [1317, 343] on span at bounding box center [1320, 341] width 42 height 42
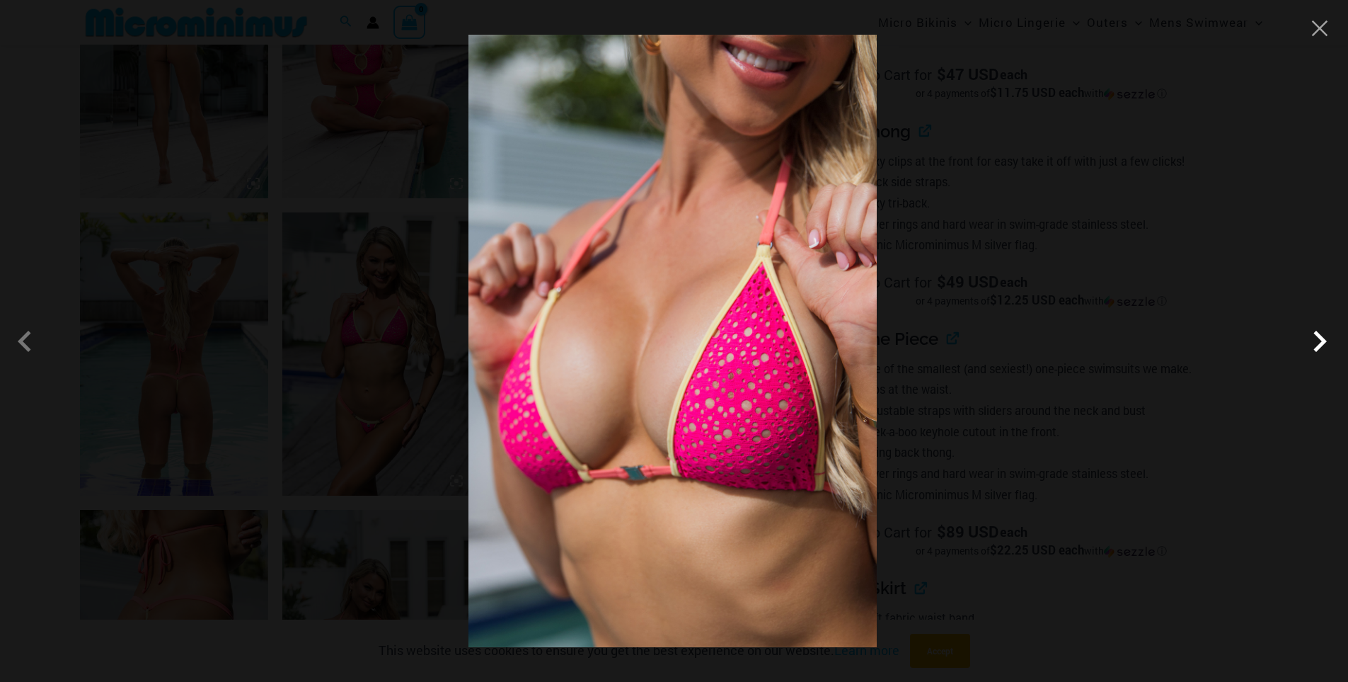
click at [1317, 342] on span at bounding box center [1320, 341] width 42 height 42
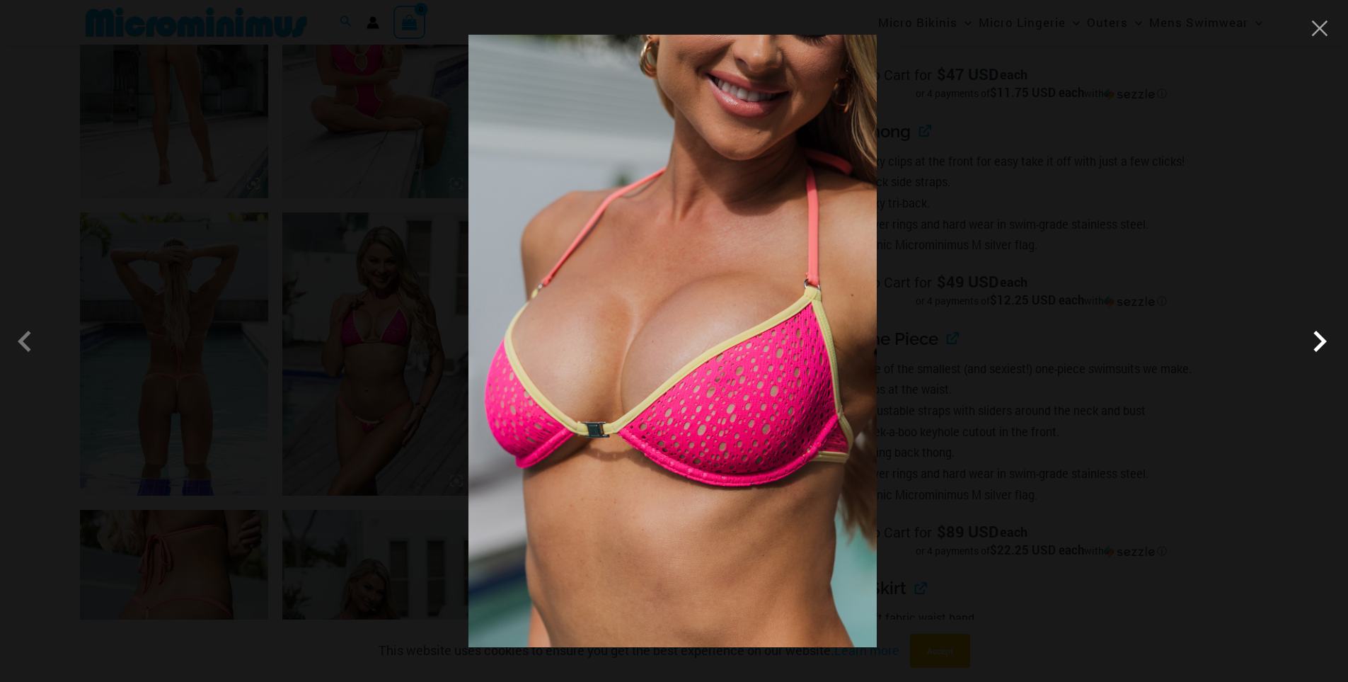
click at [1317, 342] on span at bounding box center [1320, 341] width 42 height 42
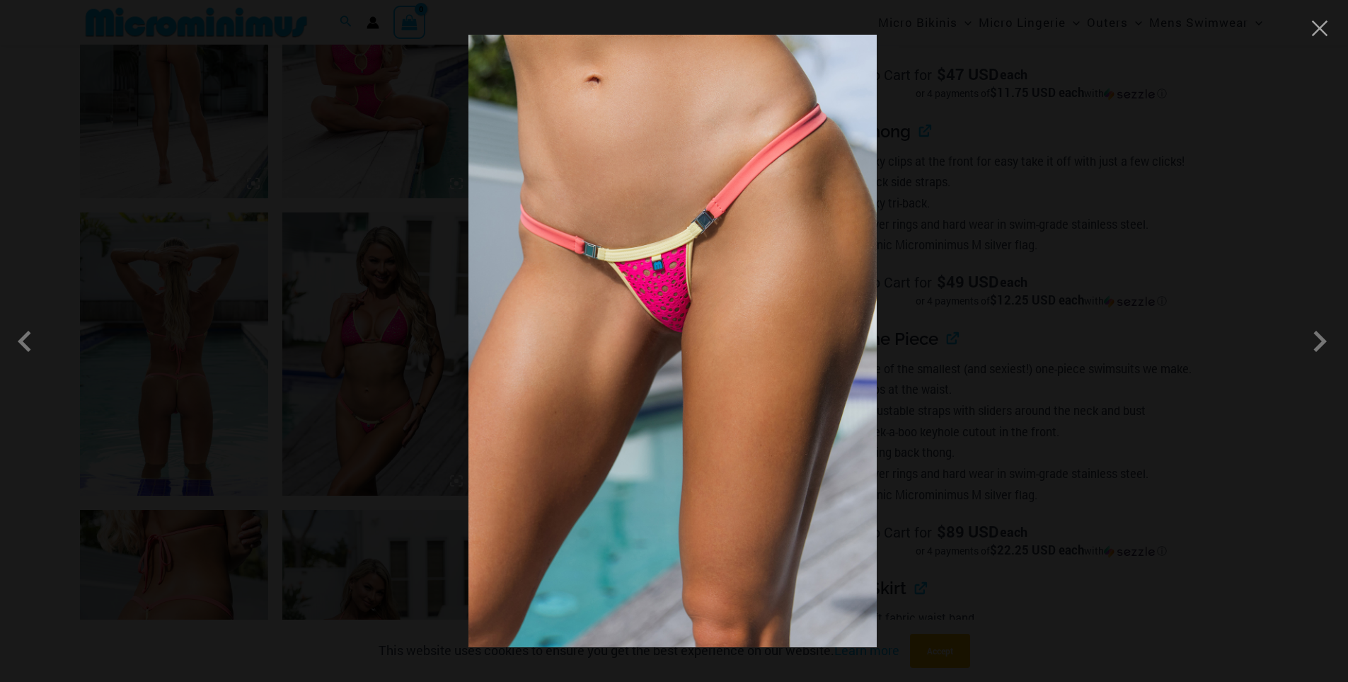
click at [757, 268] on img at bounding box center [673, 341] width 408 height 612
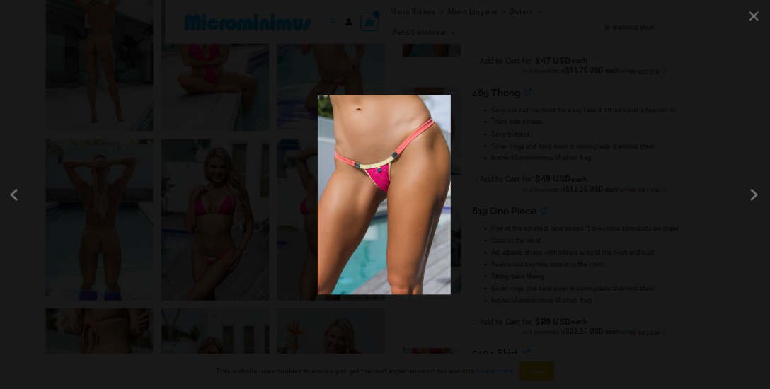
scroll to position [1116, 0]
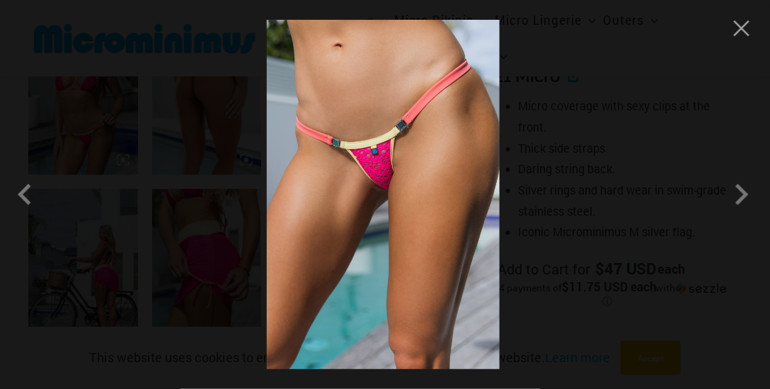
drag, startPoint x: 1339, startPoint y: 0, endPoint x: 454, endPoint y: 125, distance: 893.6
click at [454, 125] on img at bounding box center [383, 195] width 233 height 350
